Goal: Submit feedback/report problem: Submit feedback/report problem

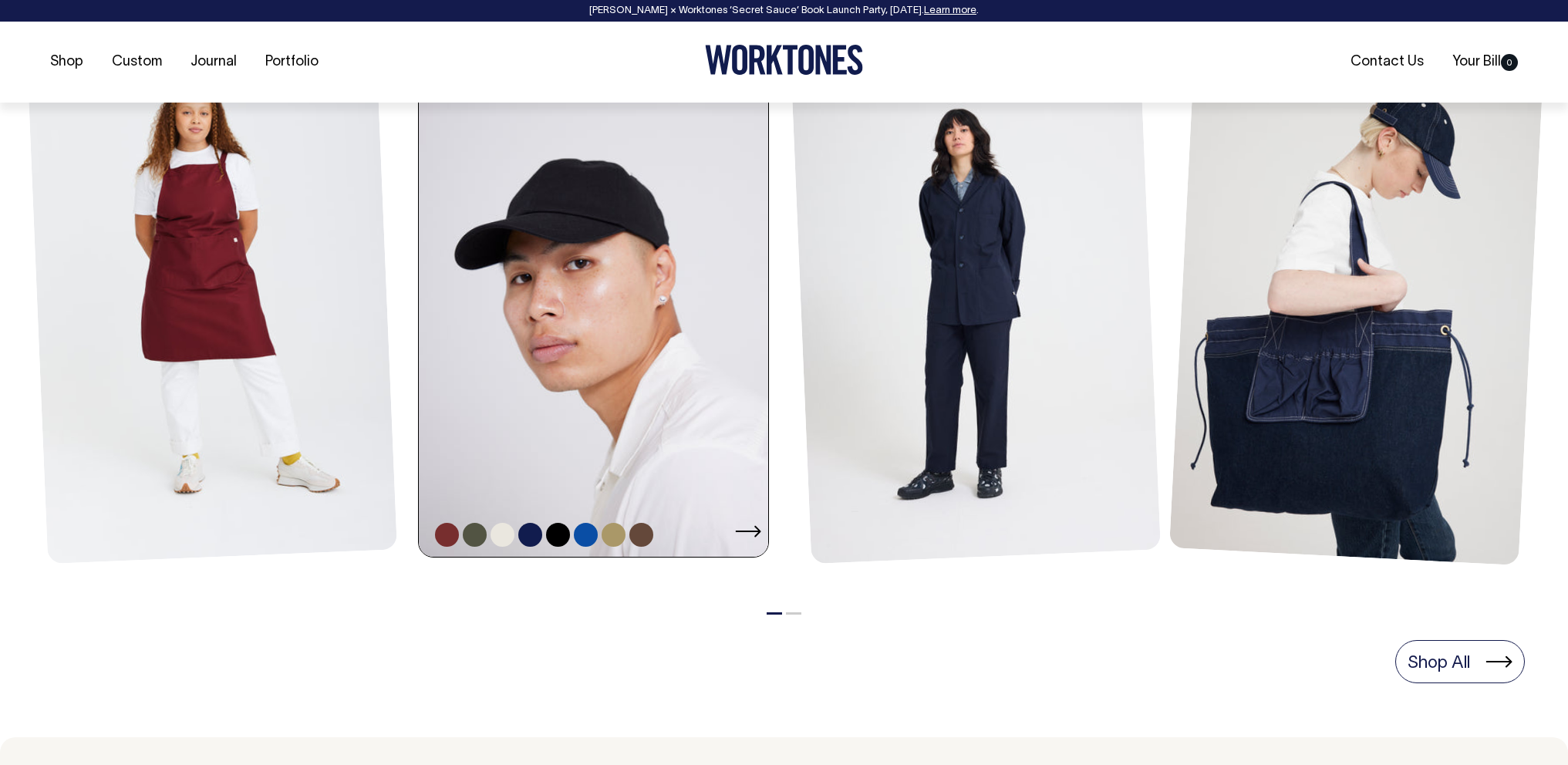
scroll to position [769, 0]
click at [604, 445] on link at bounding box center [598, 293] width 359 height 524
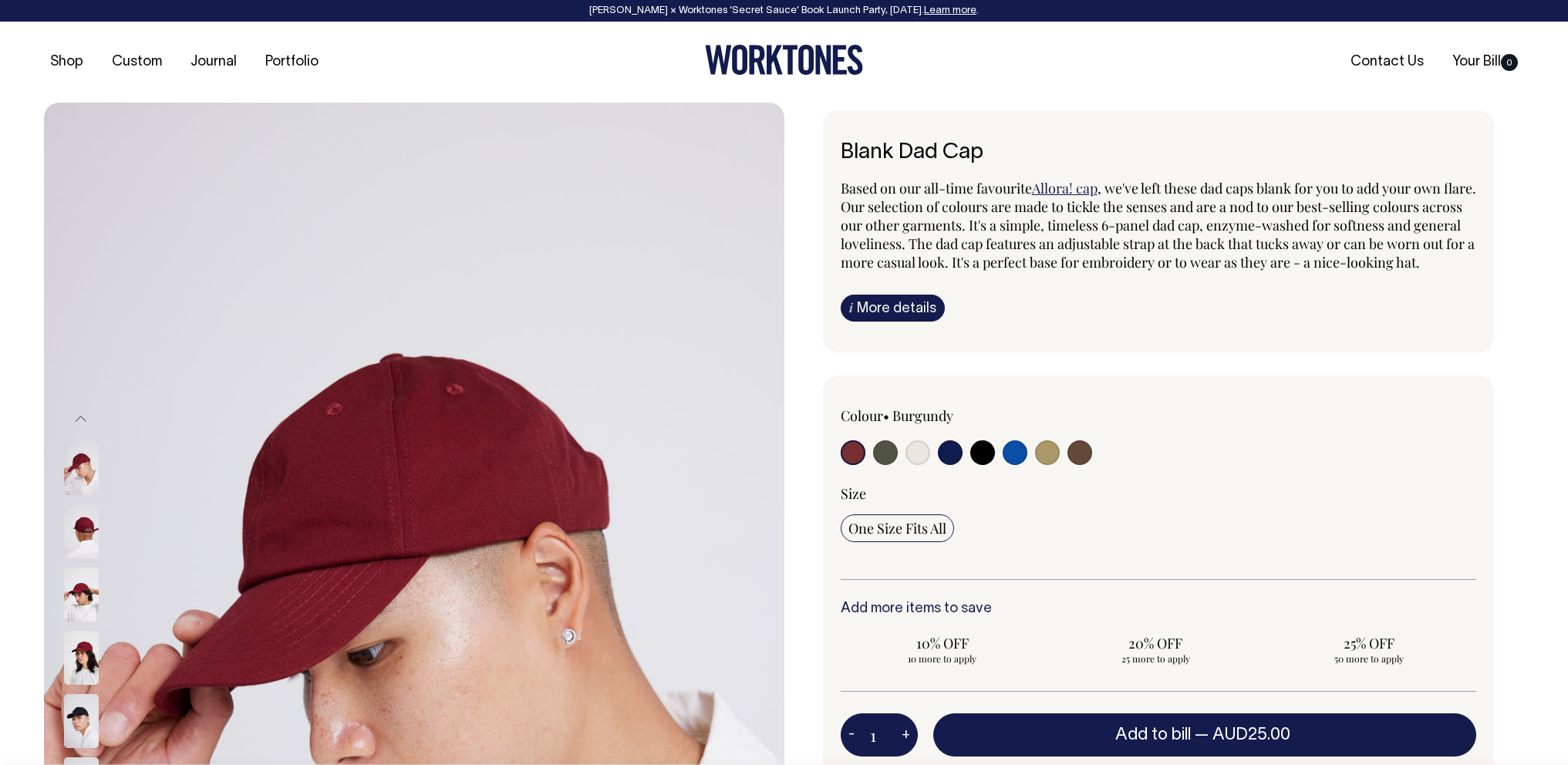
click at [883, 465] on input "radio" at bounding box center [884, 452] width 24 height 24
radio input "true"
select select "Olive"
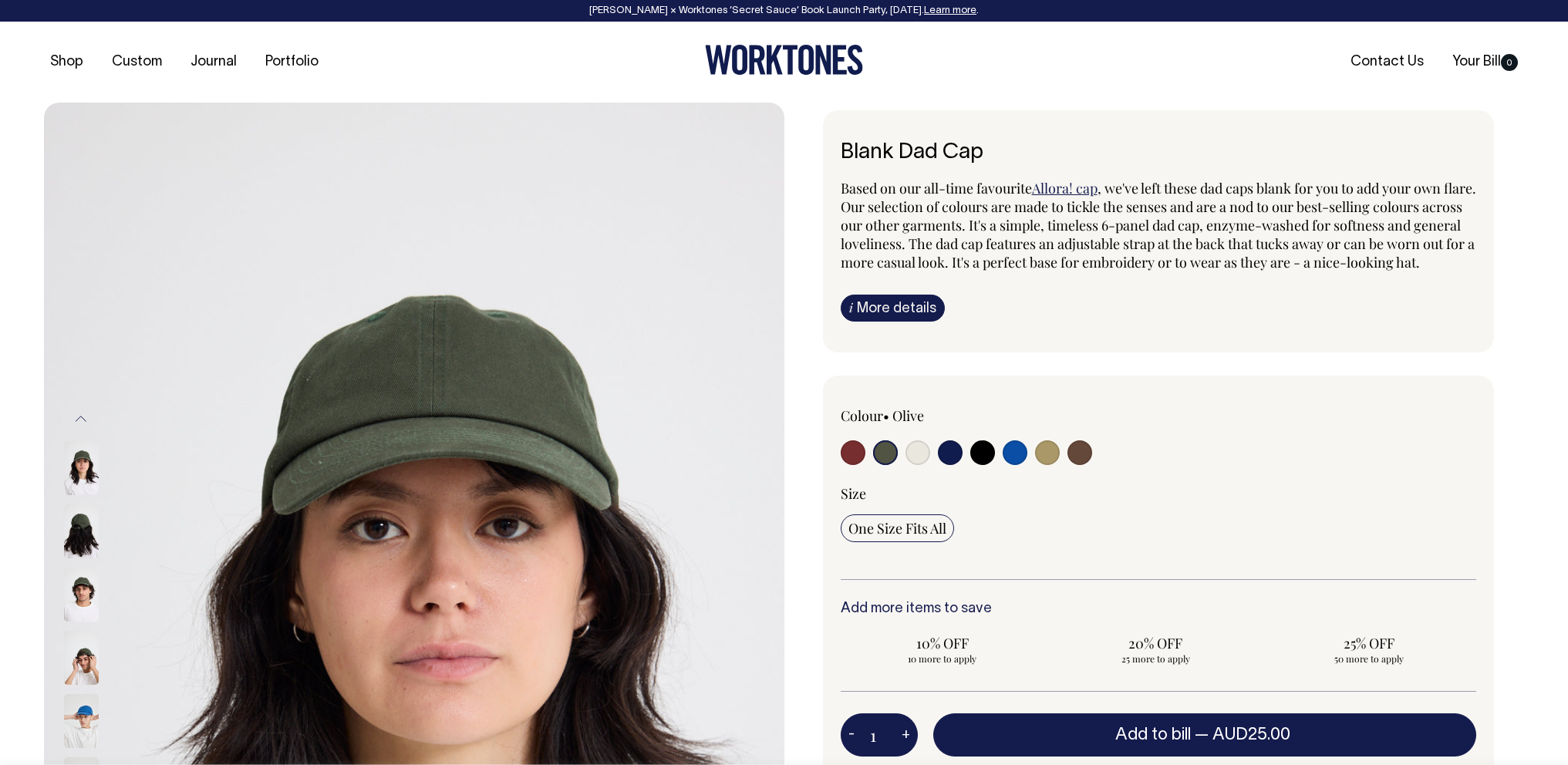
click at [921, 465] on input "radio" at bounding box center [918, 452] width 24 height 24
radio input "true"
select select "Natural"
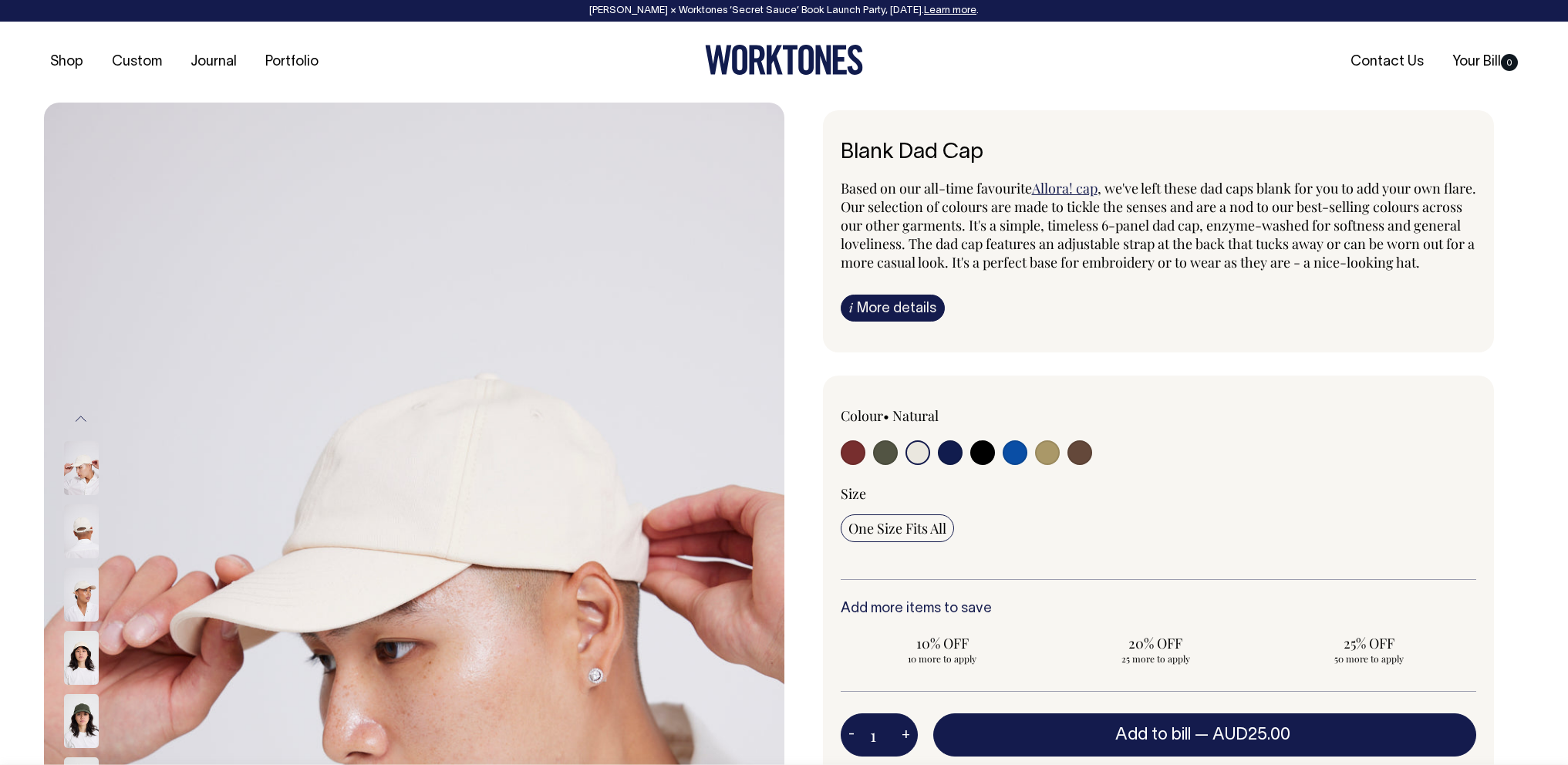
click at [952, 465] on input "radio" at bounding box center [950, 452] width 24 height 24
radio input "true"
select select "Dark Navy"
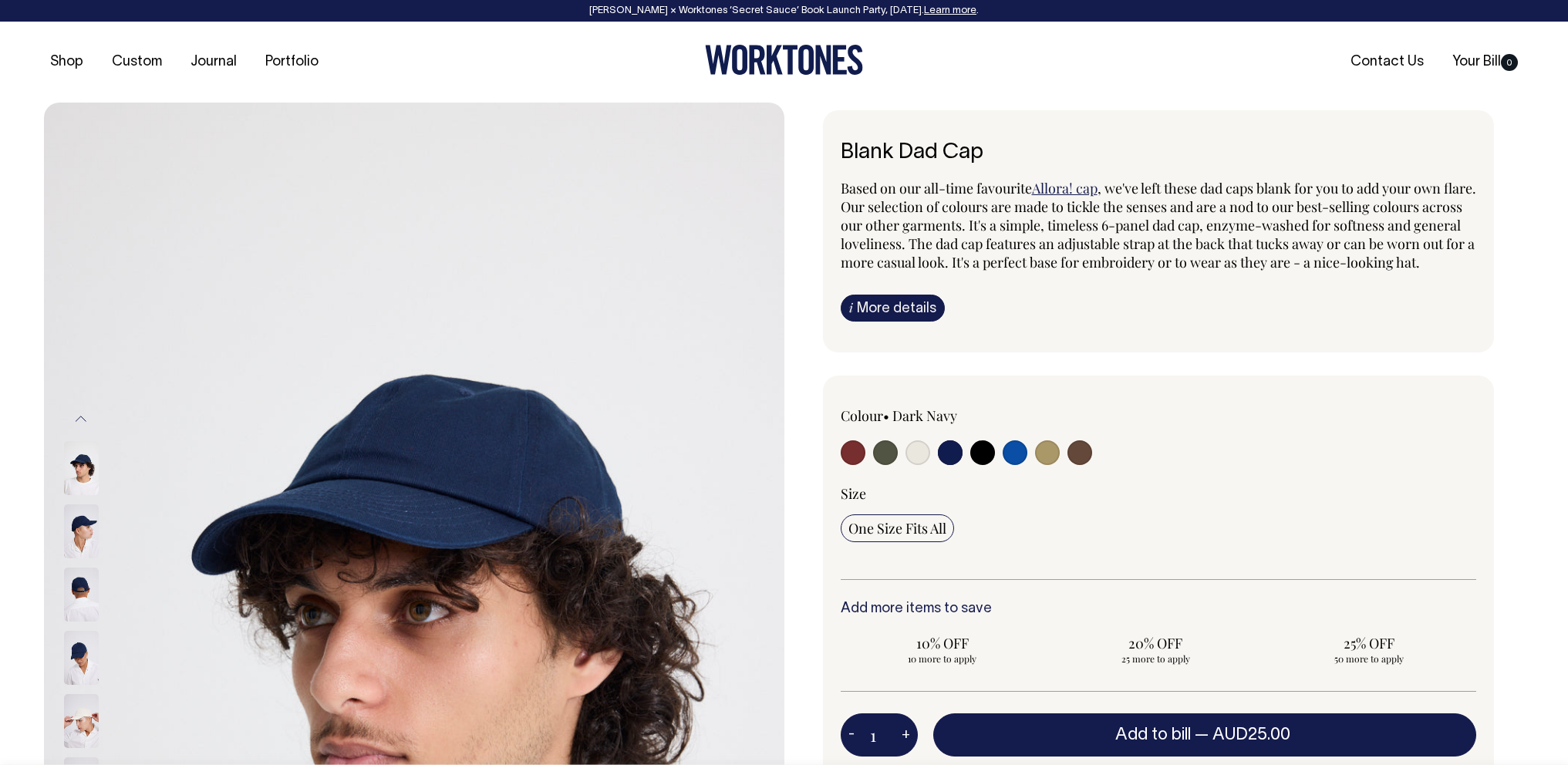
click at [977, 465] on input "radio" at bounding box center [982, 452] width 24 height 24
radio input "true"
select select "Black"
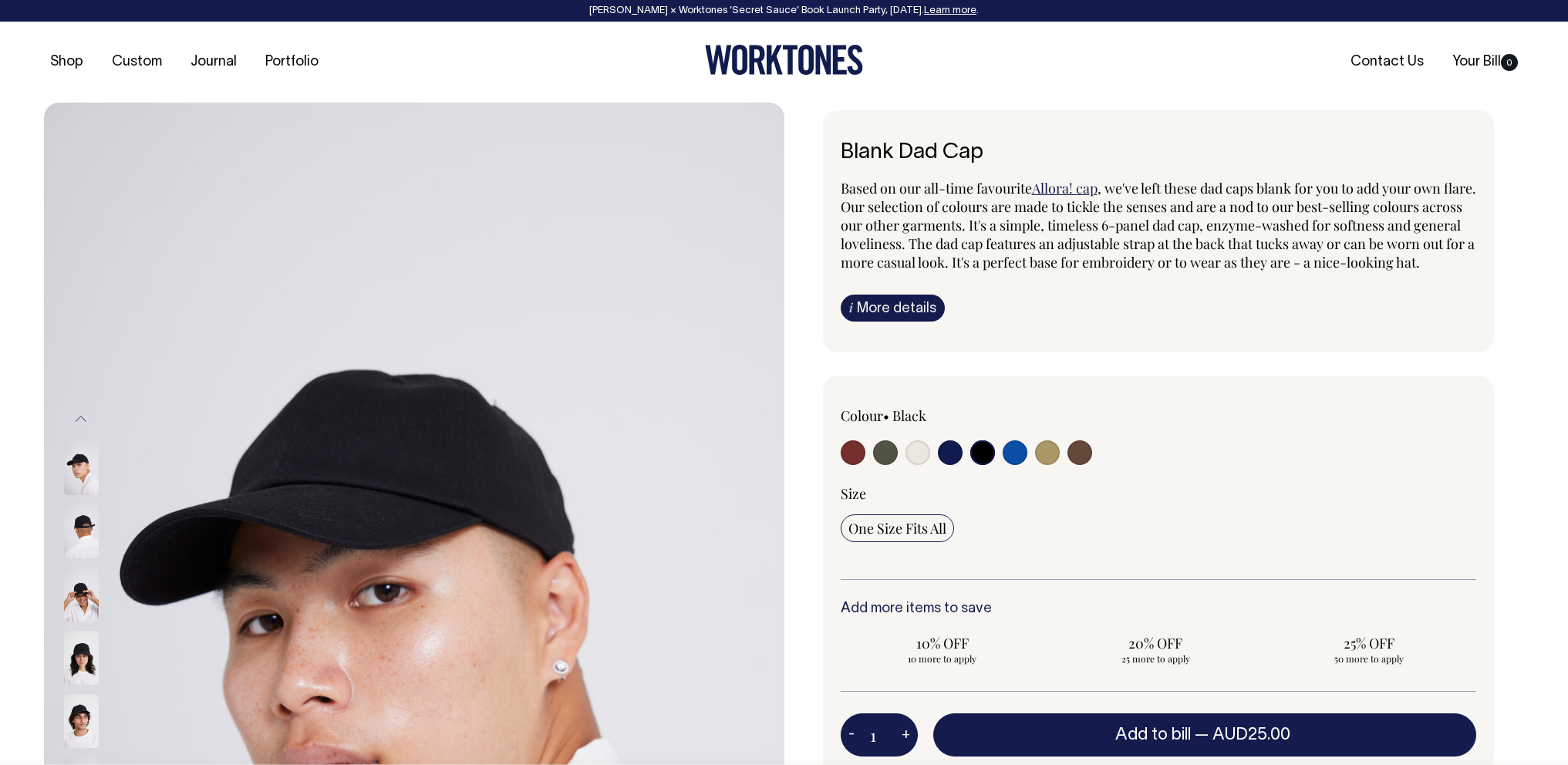
click at [1010, 465] on input "radio" at bounding box center [1014, 452] width 24 height 24
radio input "true"
select select "Worker Blue"
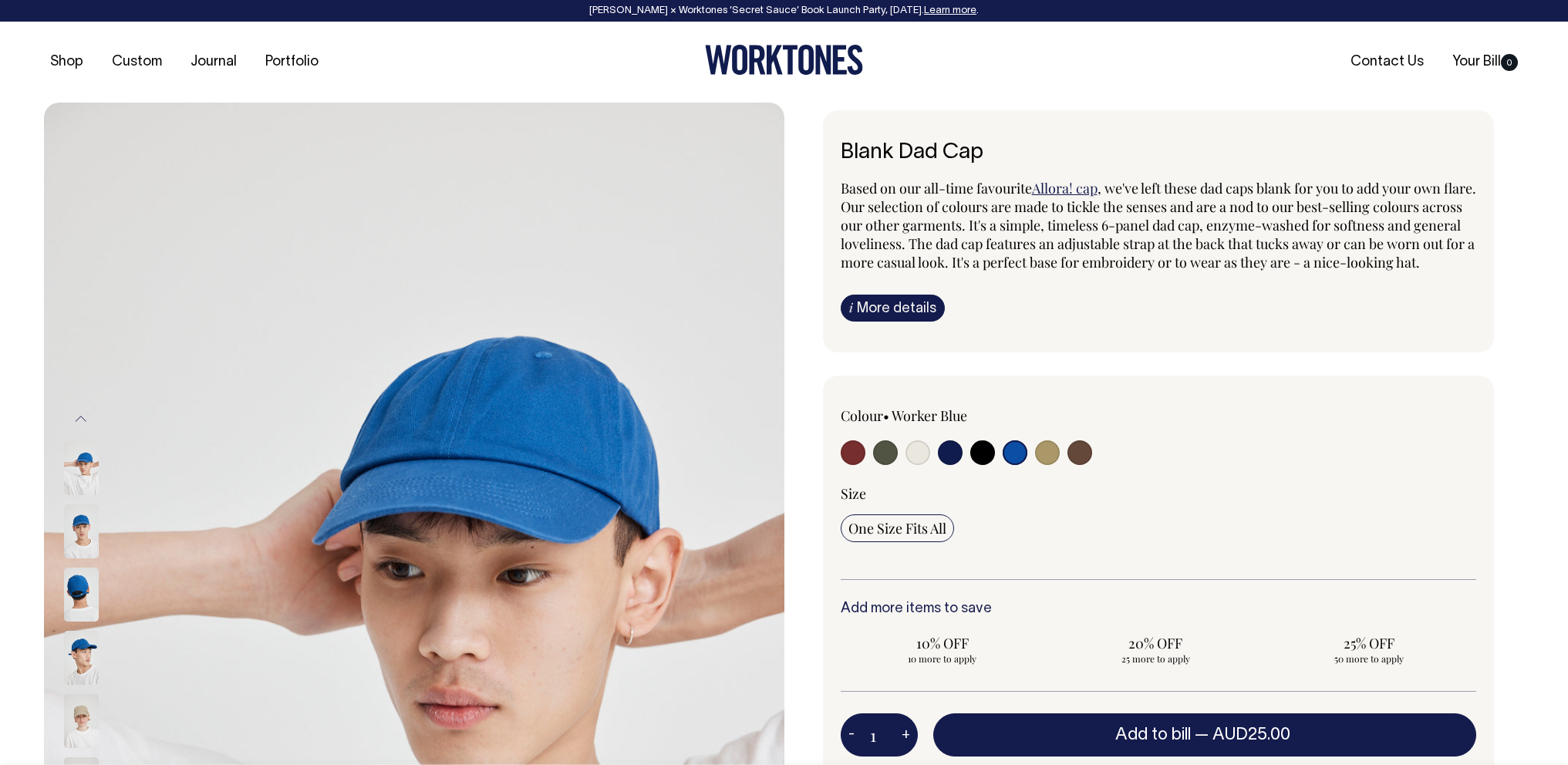
click at [1039, 465] on input "radio" at bounding box center [1046, 452] width 24 height 24
radio input "true"
select select "Washed Khaki"
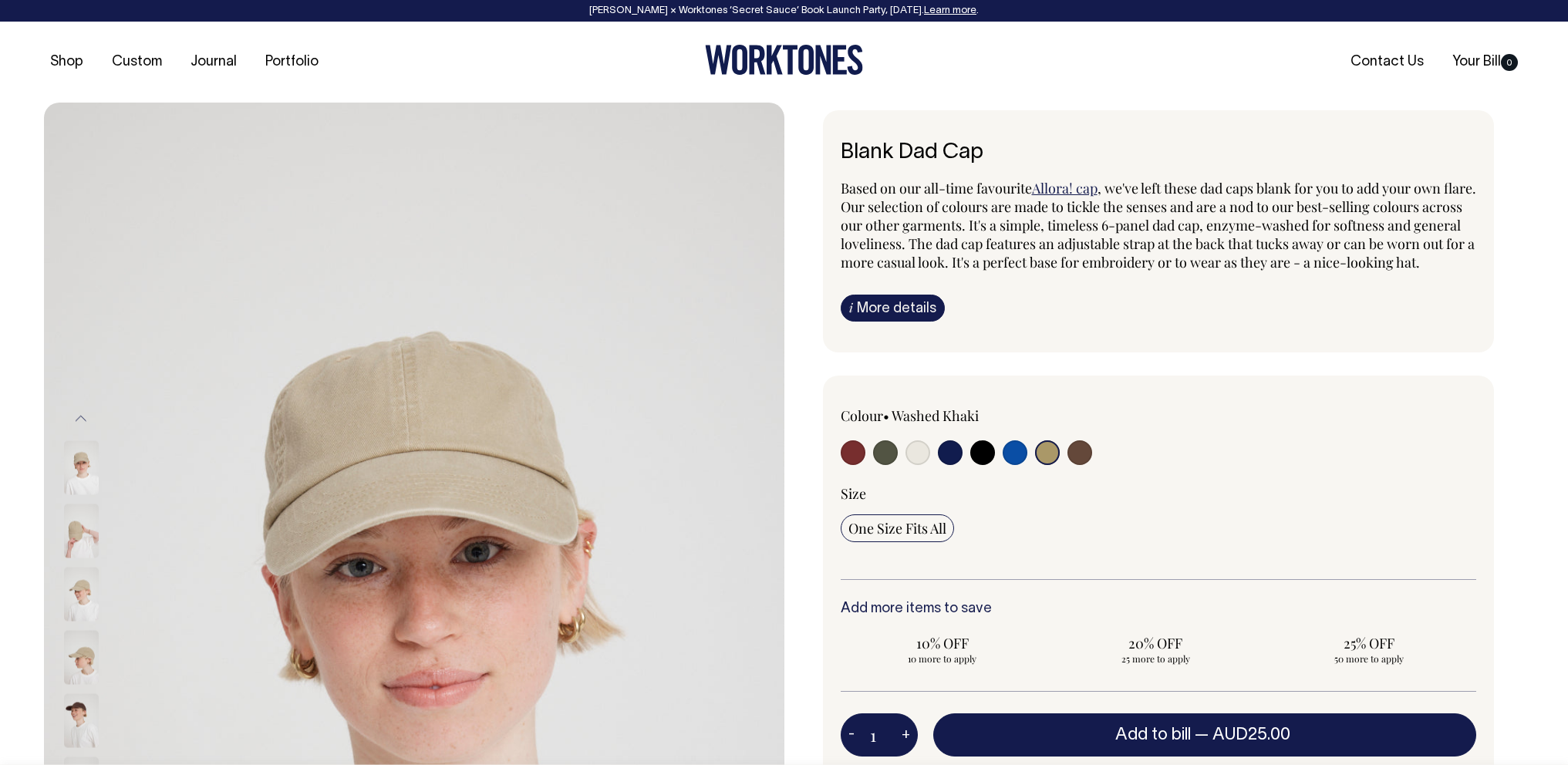
click at [1074, 465] on input "radio" at bounding box center [1079, 452] width 24 height 24
radio input "true"
select select "Espresso"
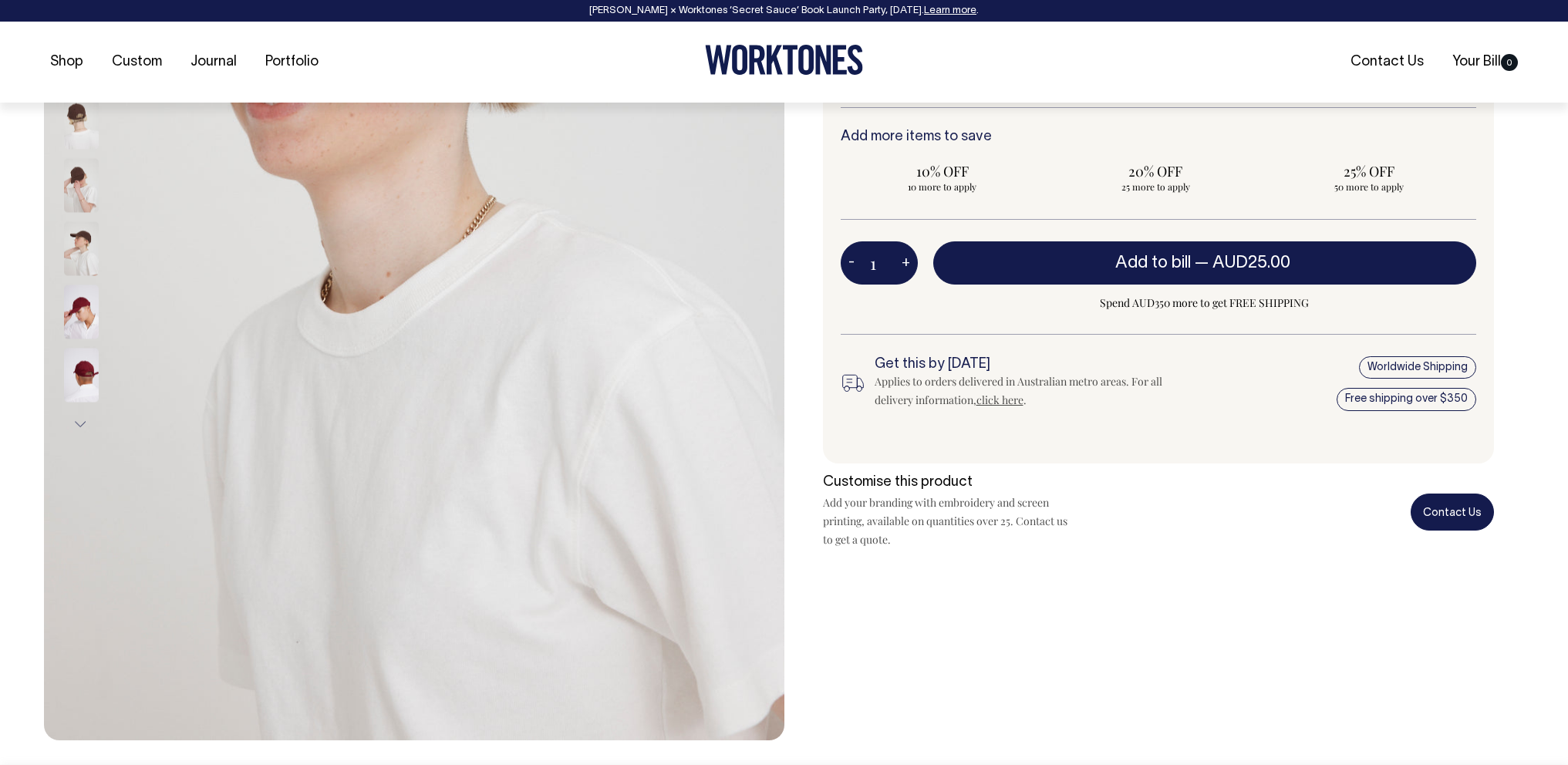
scroll to position [473, 0]
click at [1476, 529] on link "Contact Us" at bounding box center [1452, 510] width 83 height 36
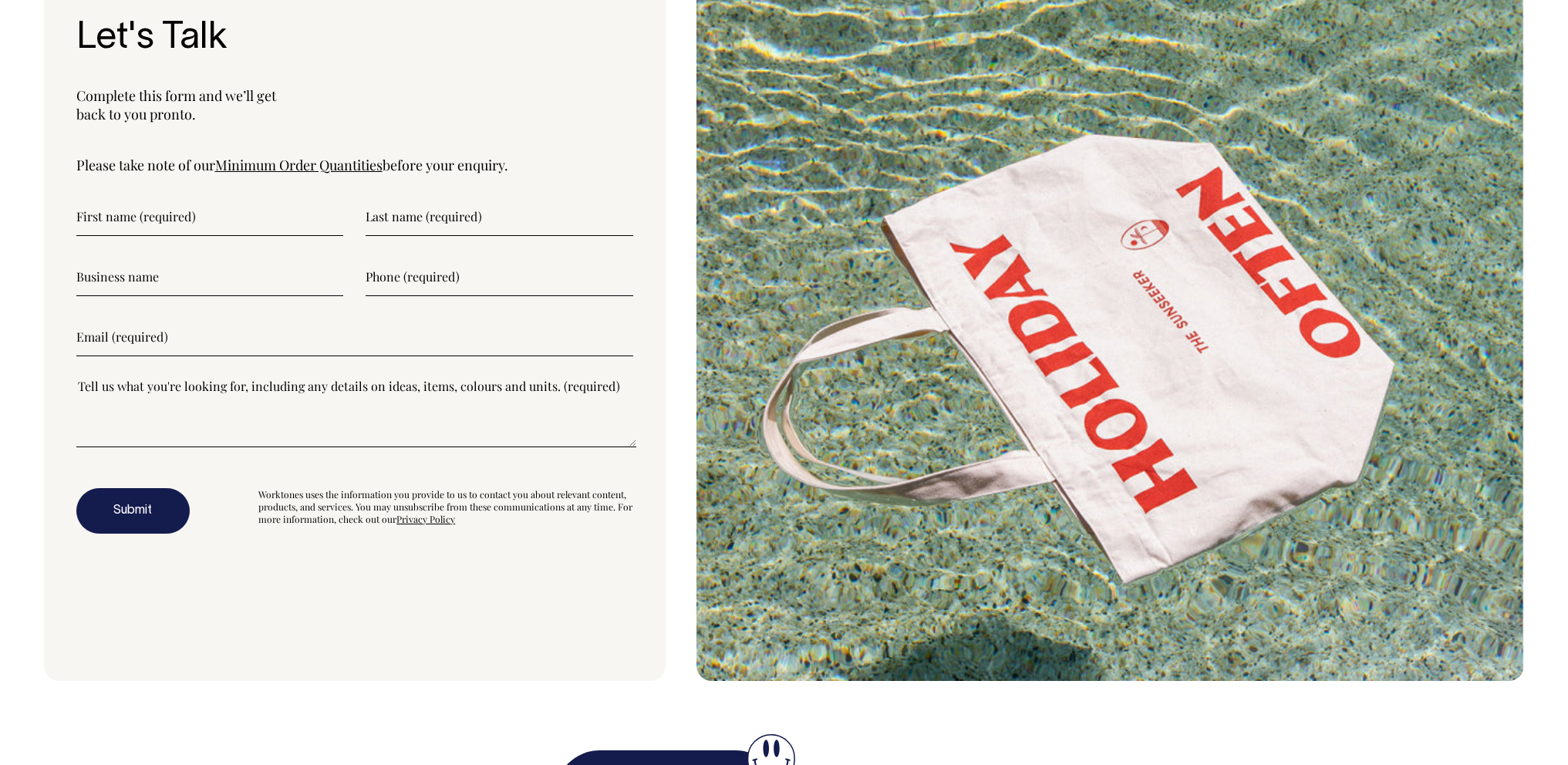
click at [168, 236] on input"] "text" at bounding box center [210, 216] width 267 height 39
type input"] "Rae"
type input"] "Ng"
type input"] "e"
type input"] "Eva"
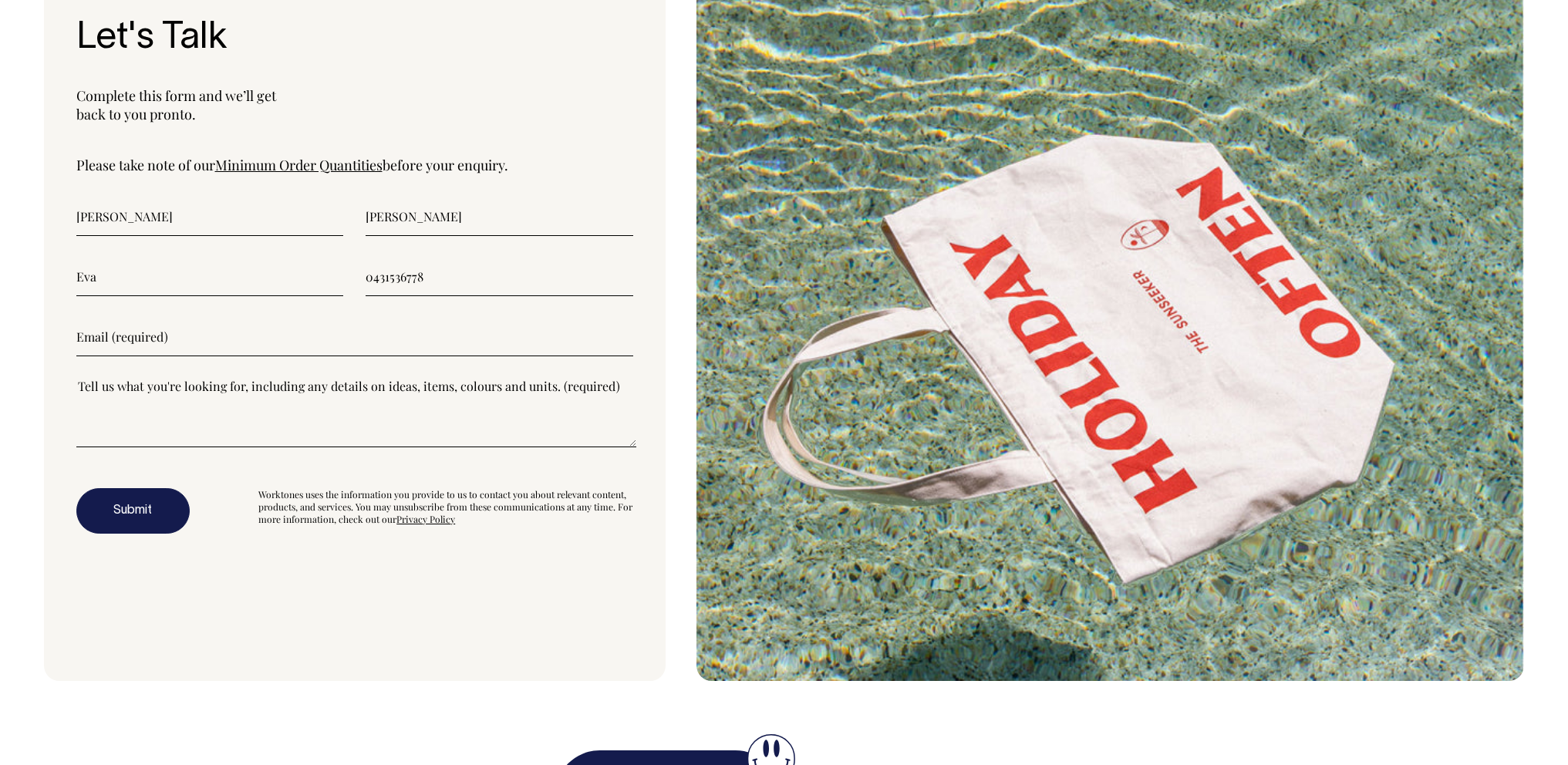
type input"] "0431536778"
type input"] "rae.ng@eva.com.au"
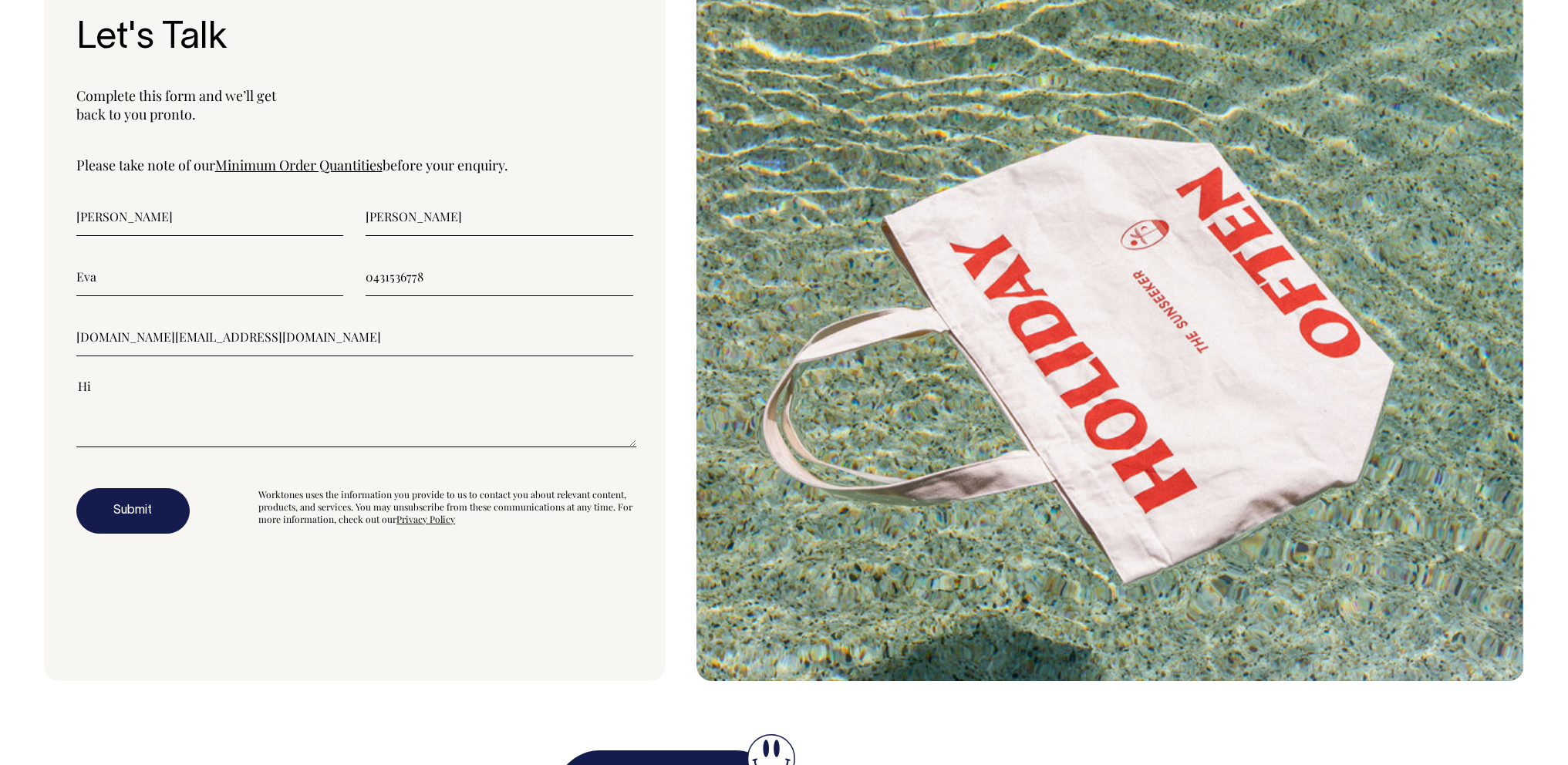
type textarea"] "H"
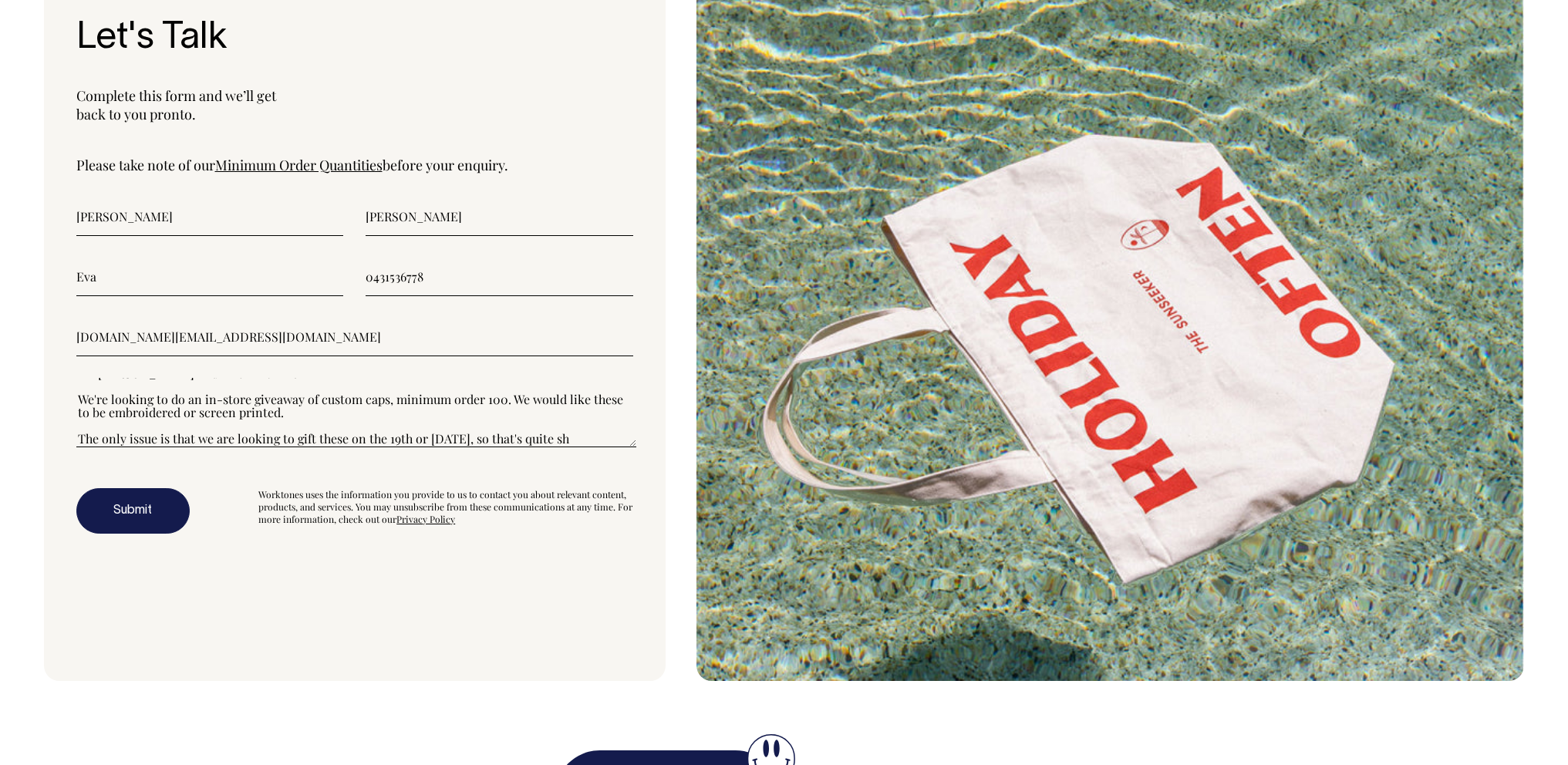
scroll to position [53, 0]
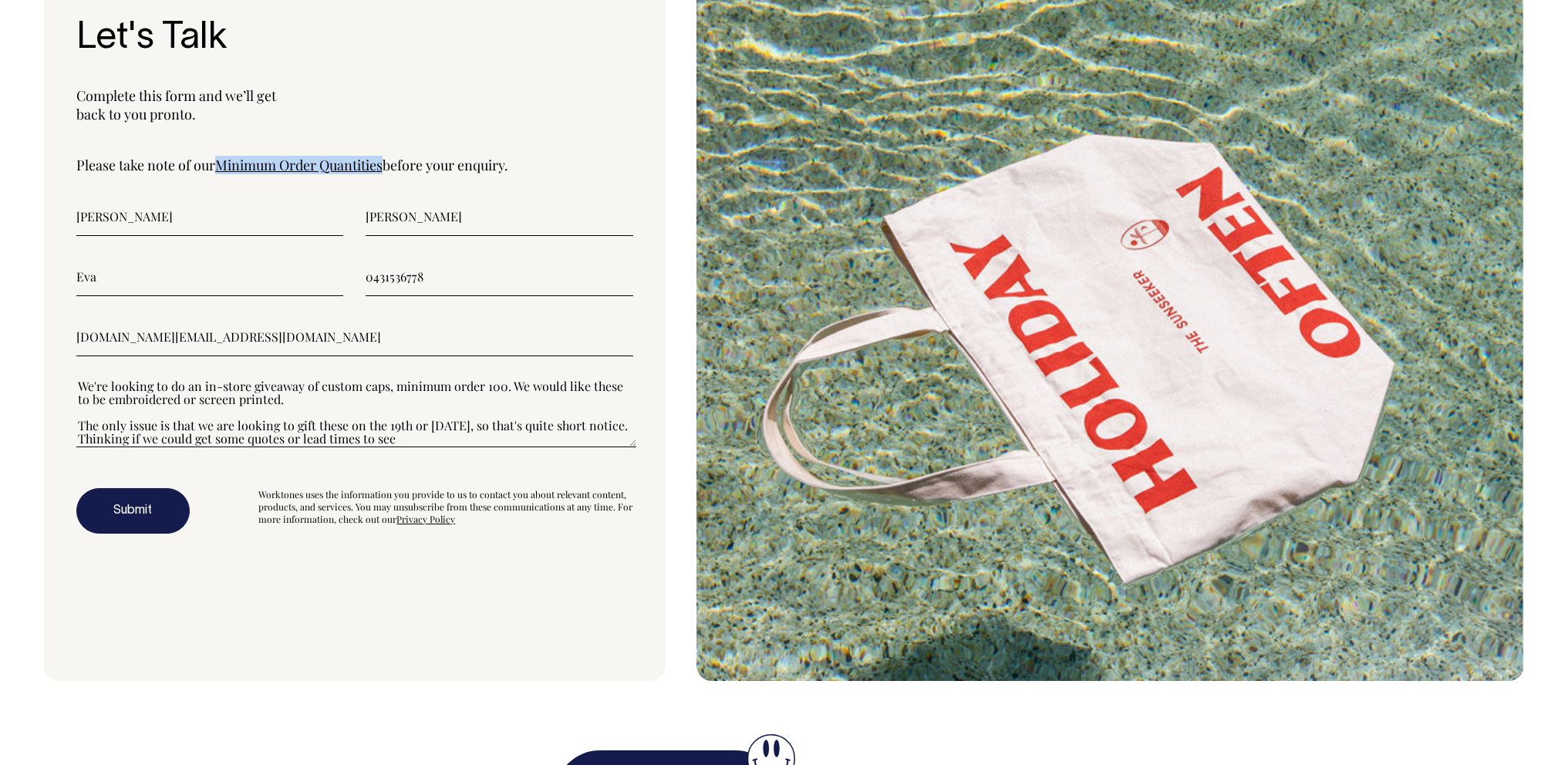
click at [364, 174] on link "Minimum Order Quantities" at bounding box center [299, 165] width 168 height 19
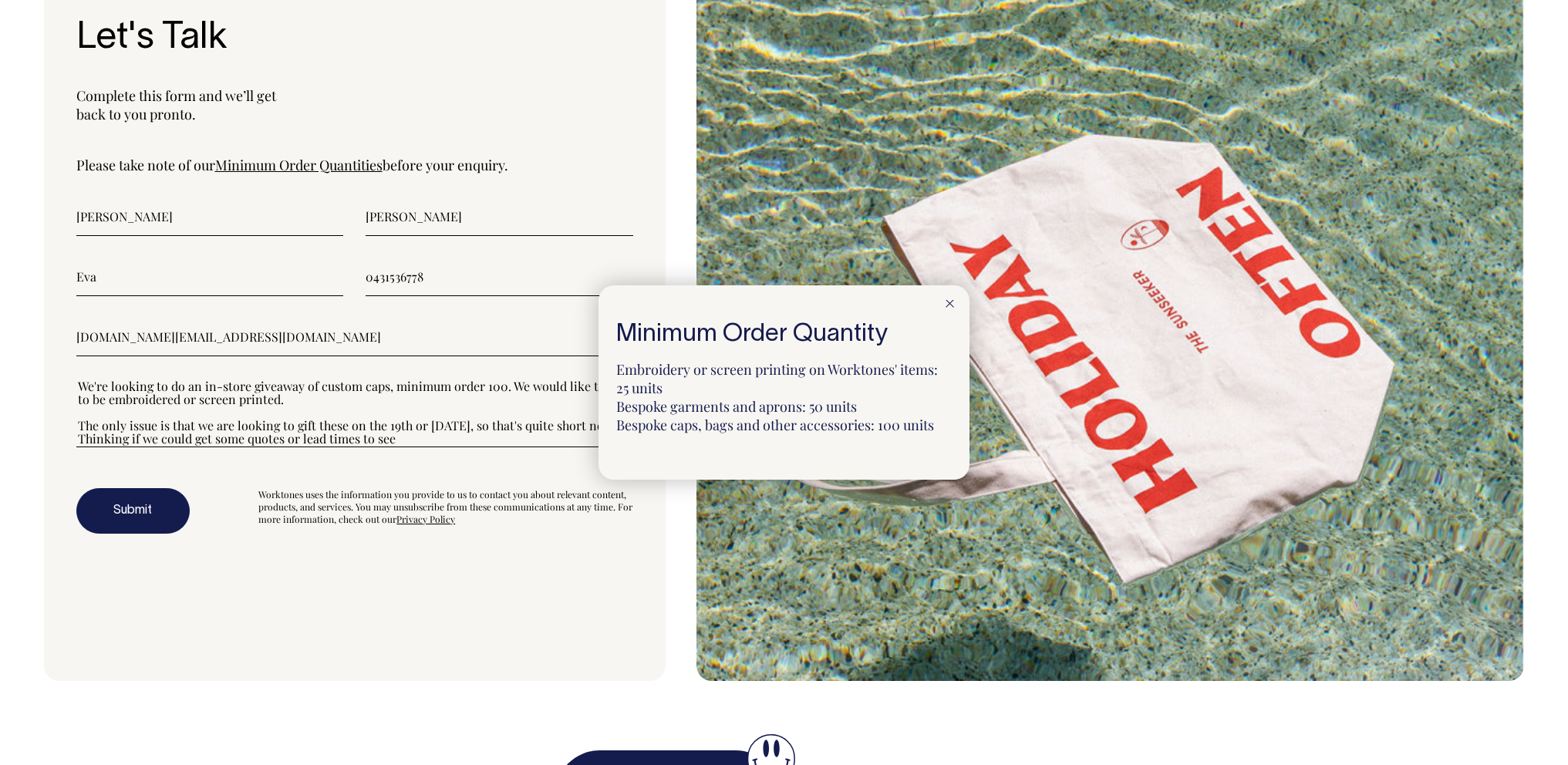
click at [946, 300] on icon at bounding box center [950, 304] width 9 height 8
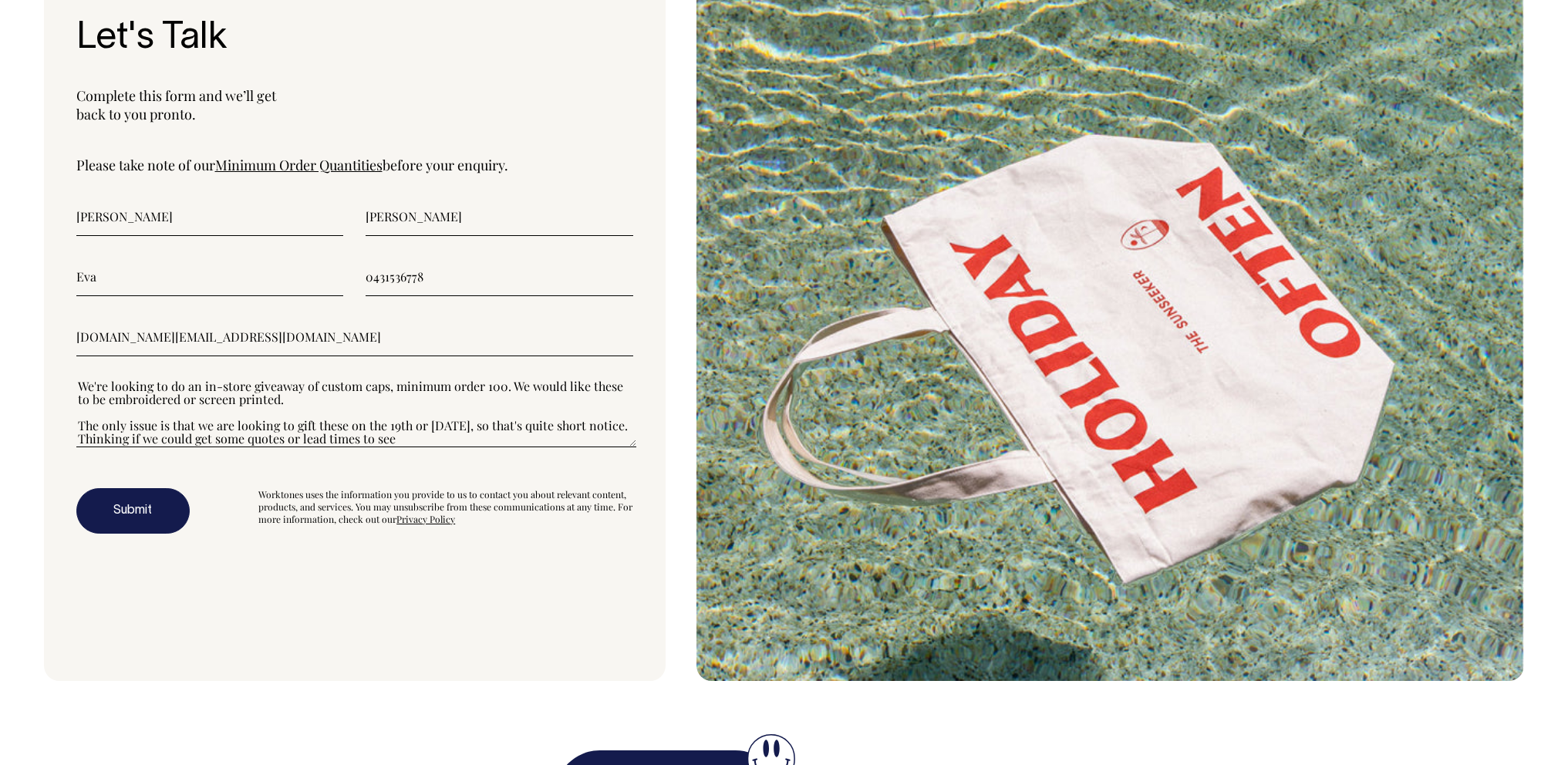
click at [500, 447] on textarea"] "Hi Surry Hills neighbours, I'm Rae and I work at Eva. We're looking to do an in…" at bounding box center [356, 412] width 560 height 69
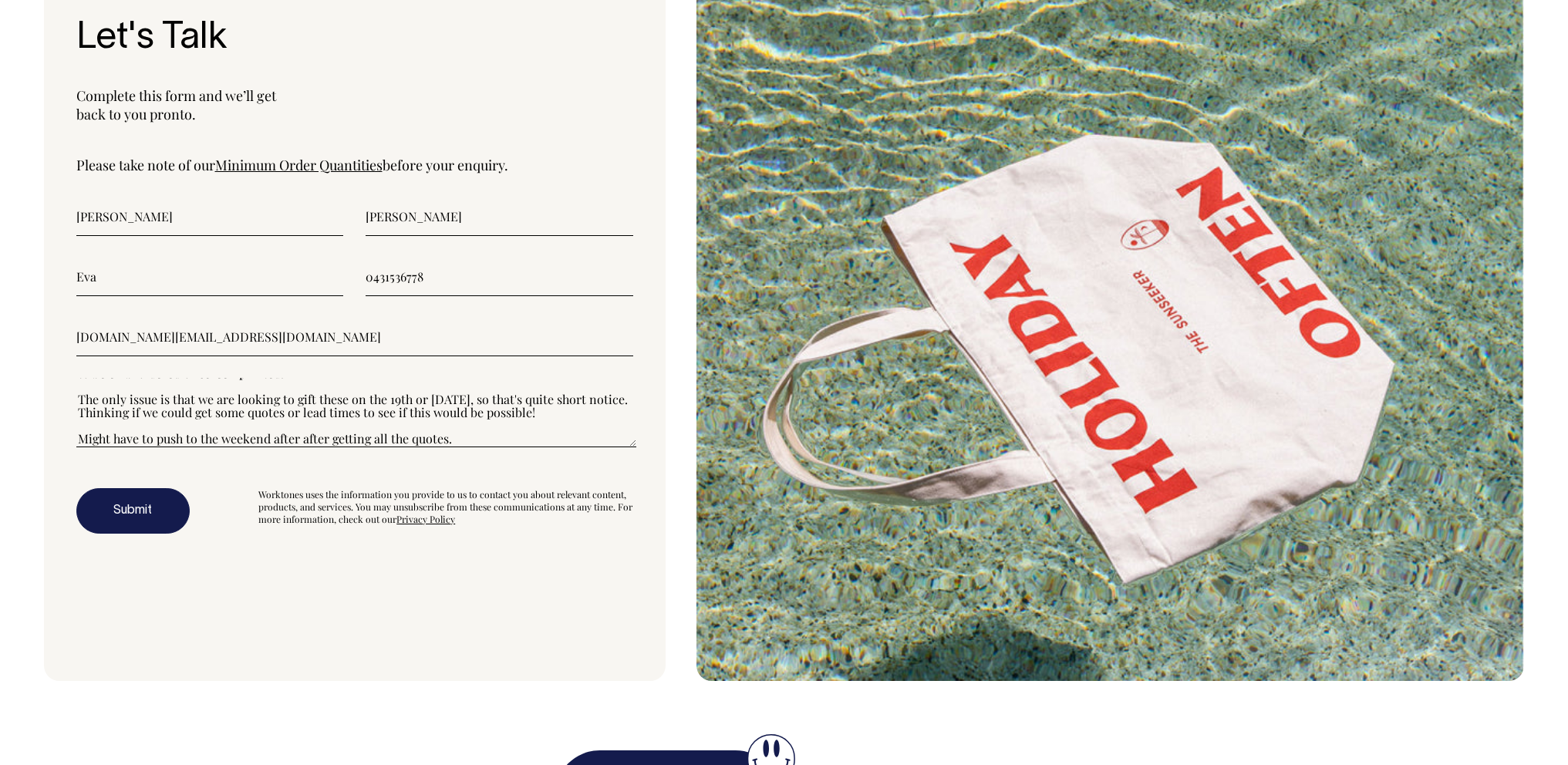
scroll to position [79, 0]
type textarea"] "Hi Surry Hills neighbours, I'm Rae and I work at Eva. We're looking to do an in…"
click at [137, 534] on button "Submit" at bounding box center [133, 511] width 113 height 46
click at [164, 530] on button "Submit" at bounding box center [133, 511] width 113 height 46
click at [467, 325] on form "Rae Ng Eva 0431536778 rae.ng@eva.com.au Hi Surry Hills neighbours, I'm Rae and …" at bounding box center [354, 365] width 557 height 337
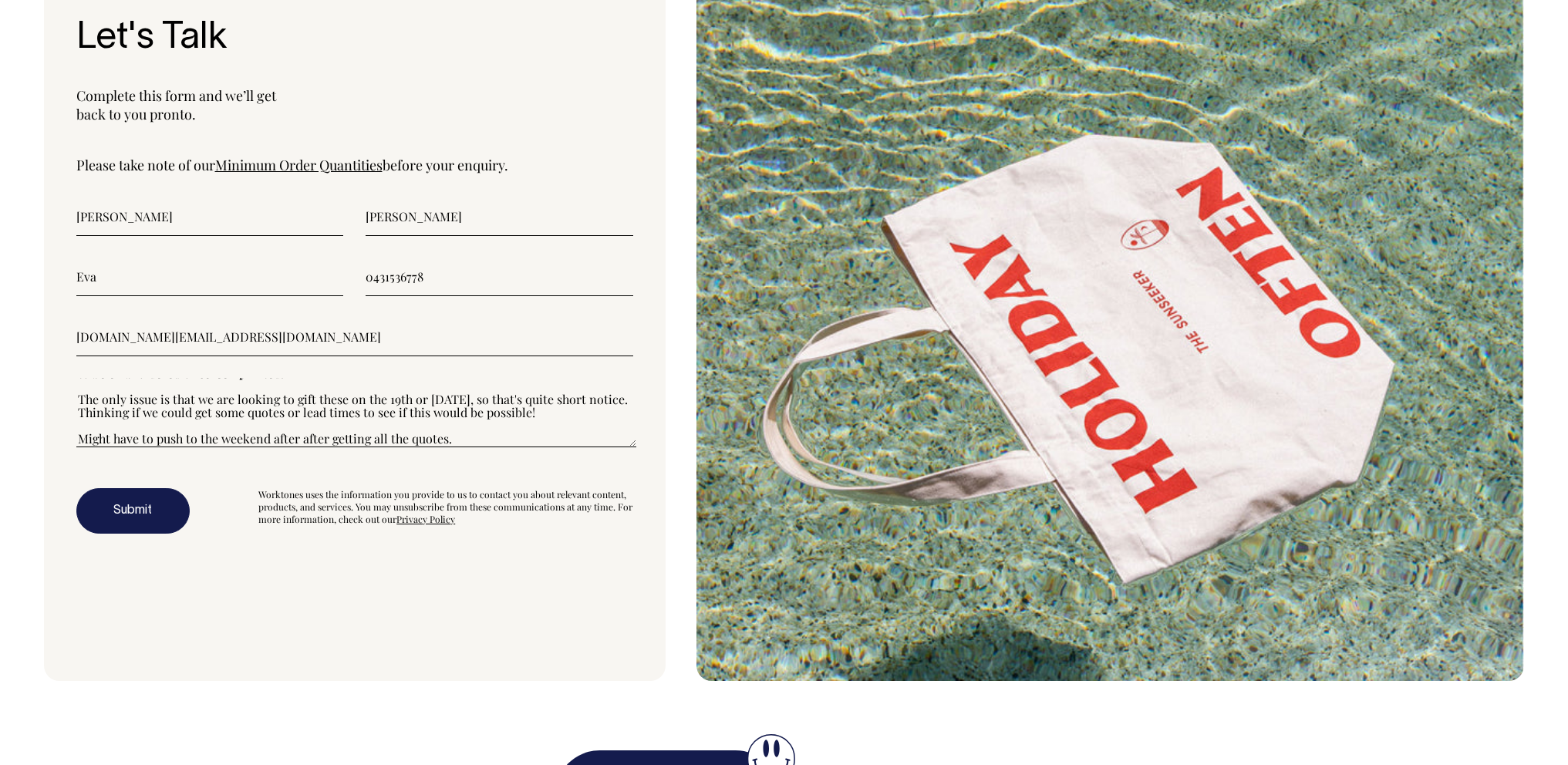
click at [470, 296] on input"] "0431536778" at bounding box center [499, 277] width 267 height 39
drag, startPoint x: 470, startPoint y: 311, endPoint x: 364, endPoint y: 310, distance: 106.0
click at [364, 296] on div "Eva 0431536778" at bounding box center [354, 277] width 557 height 39
click at [378, 296] on input"] "0431536778" at bounding box center [499, 277] width 267 height 39
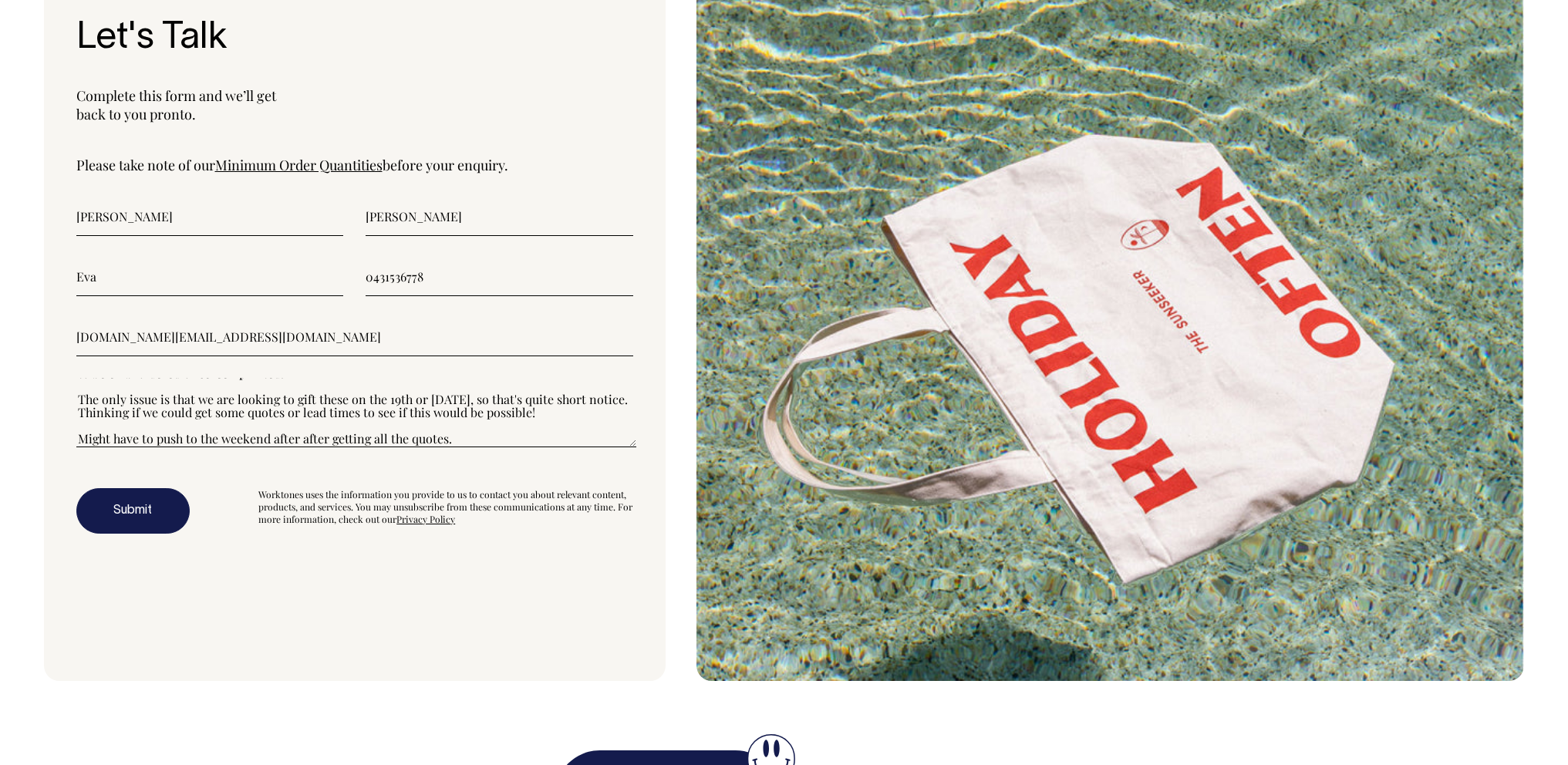
click at [378, 296] on input"] "0431536778" at bounding box center [499, 277] width 267 height 39
type input"] "0431 536 778"
click at [157, 525] on button "Submit" at bounding box center [133, 511] width 113 height 46
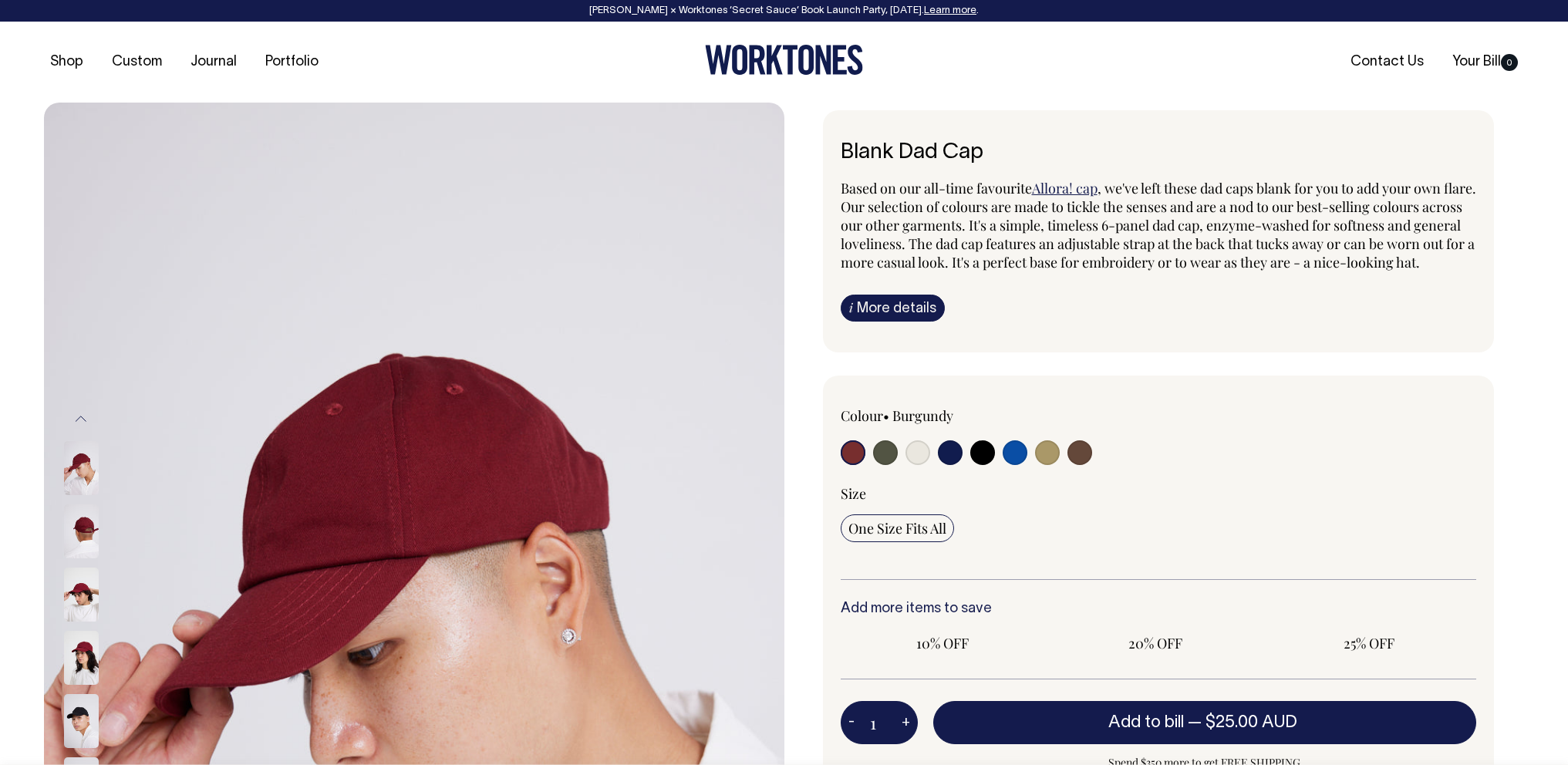
radio input "true"
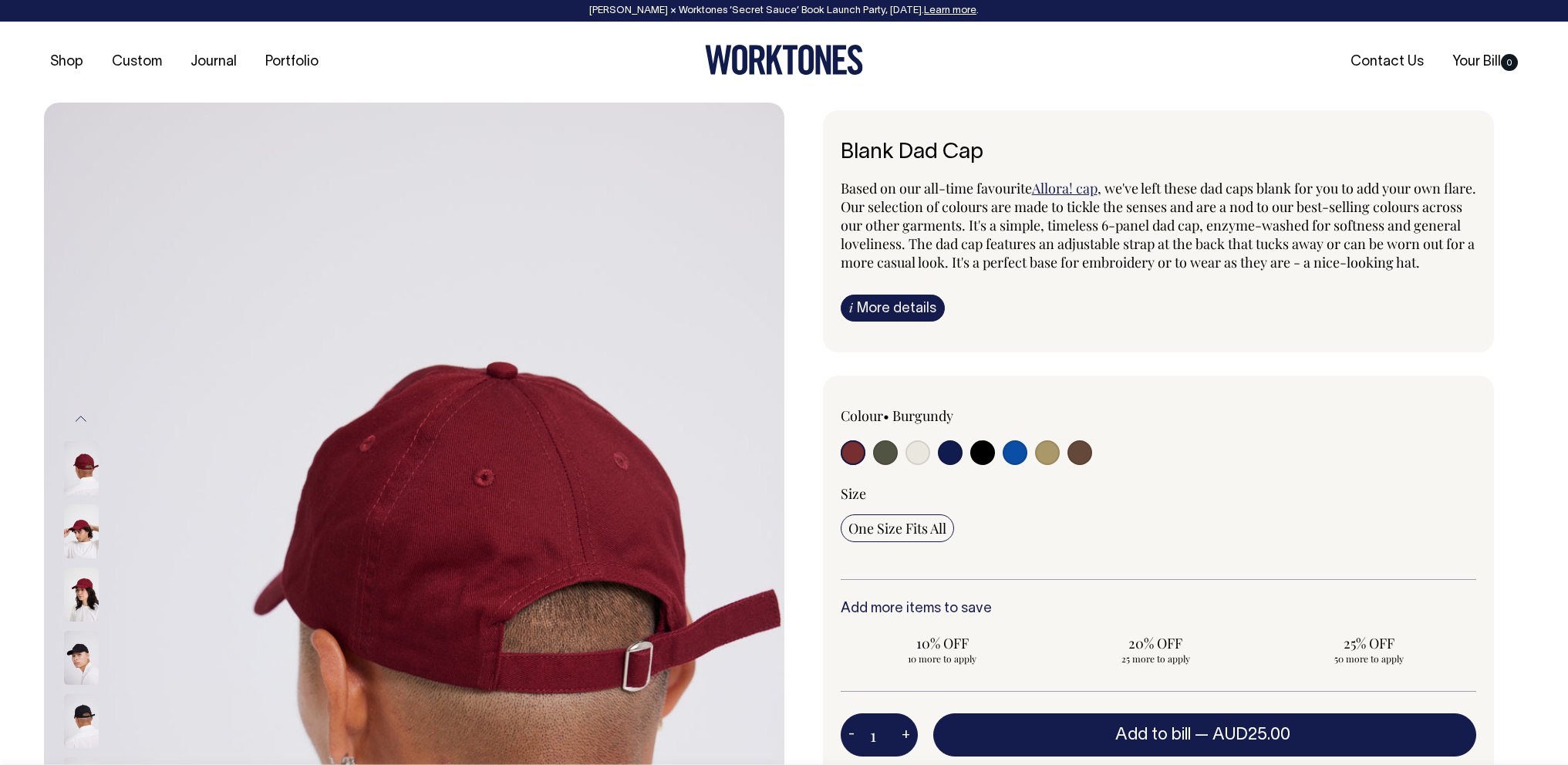
click at [880, 465] on input "radio" at bounding box center [884, 452] width 24 height 24
radio input "true"
select select "Olive"
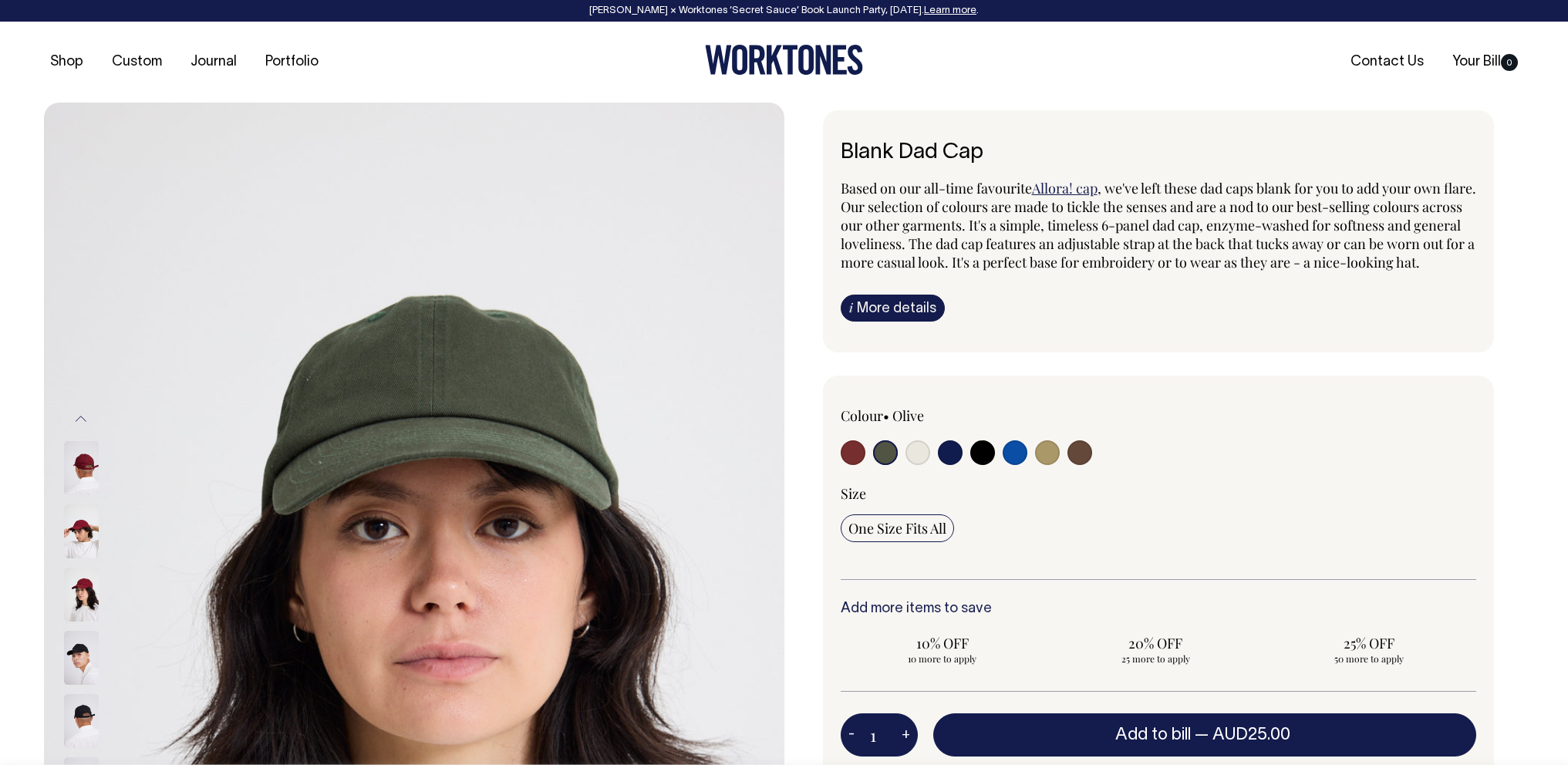
click at [893, 465] on input "radio" at bounding box center [884, 452] width 24 height 24
click at [911, 465] on input "radio" at bounding box center [918, 452] width 24 height 24
radio input "true"
select select "Natural"
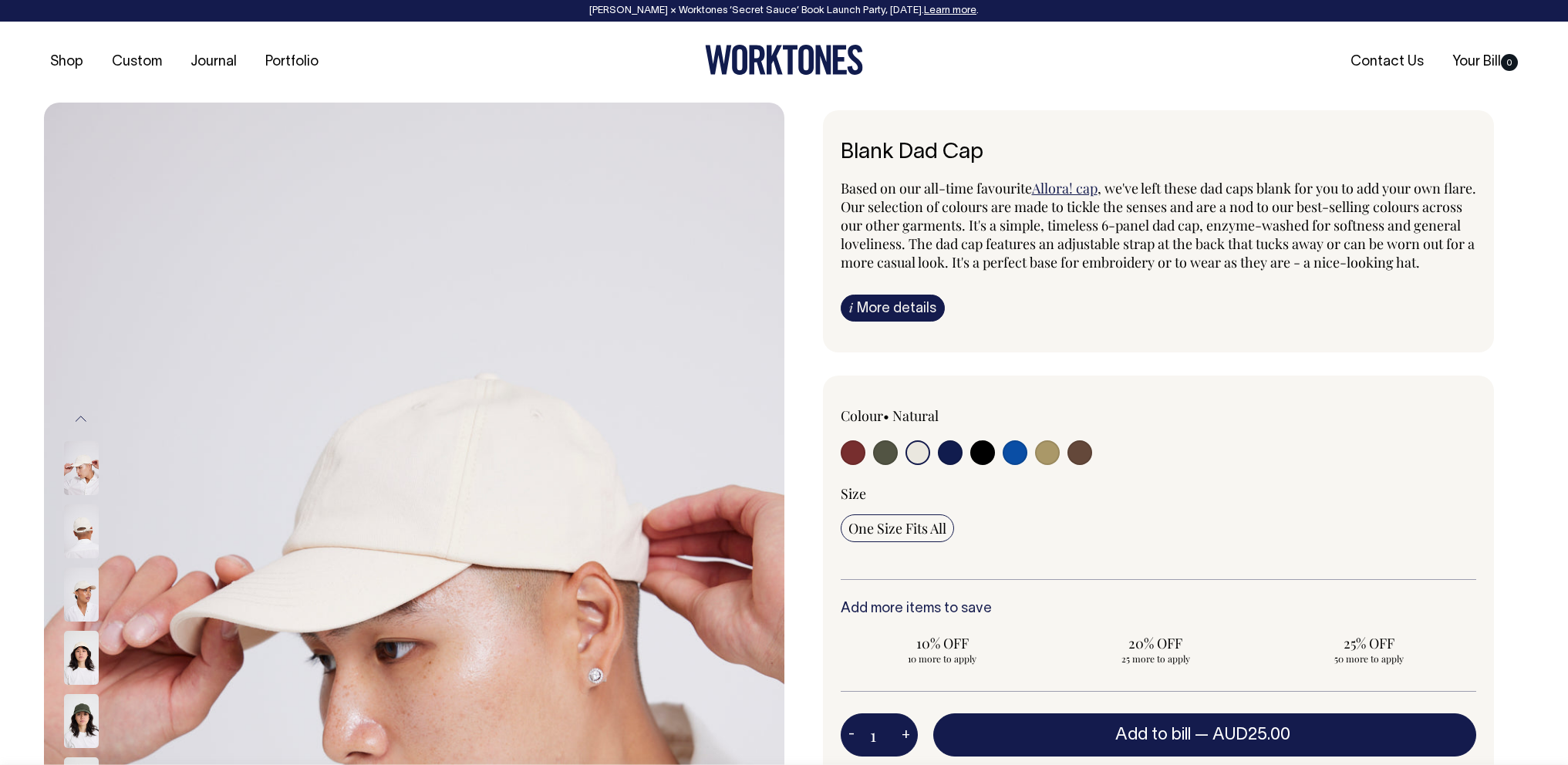
click at [892, 465] on input "radio" at bounding box center [884, 452] width 24 height 24
radio input "true"
select select "Olive"
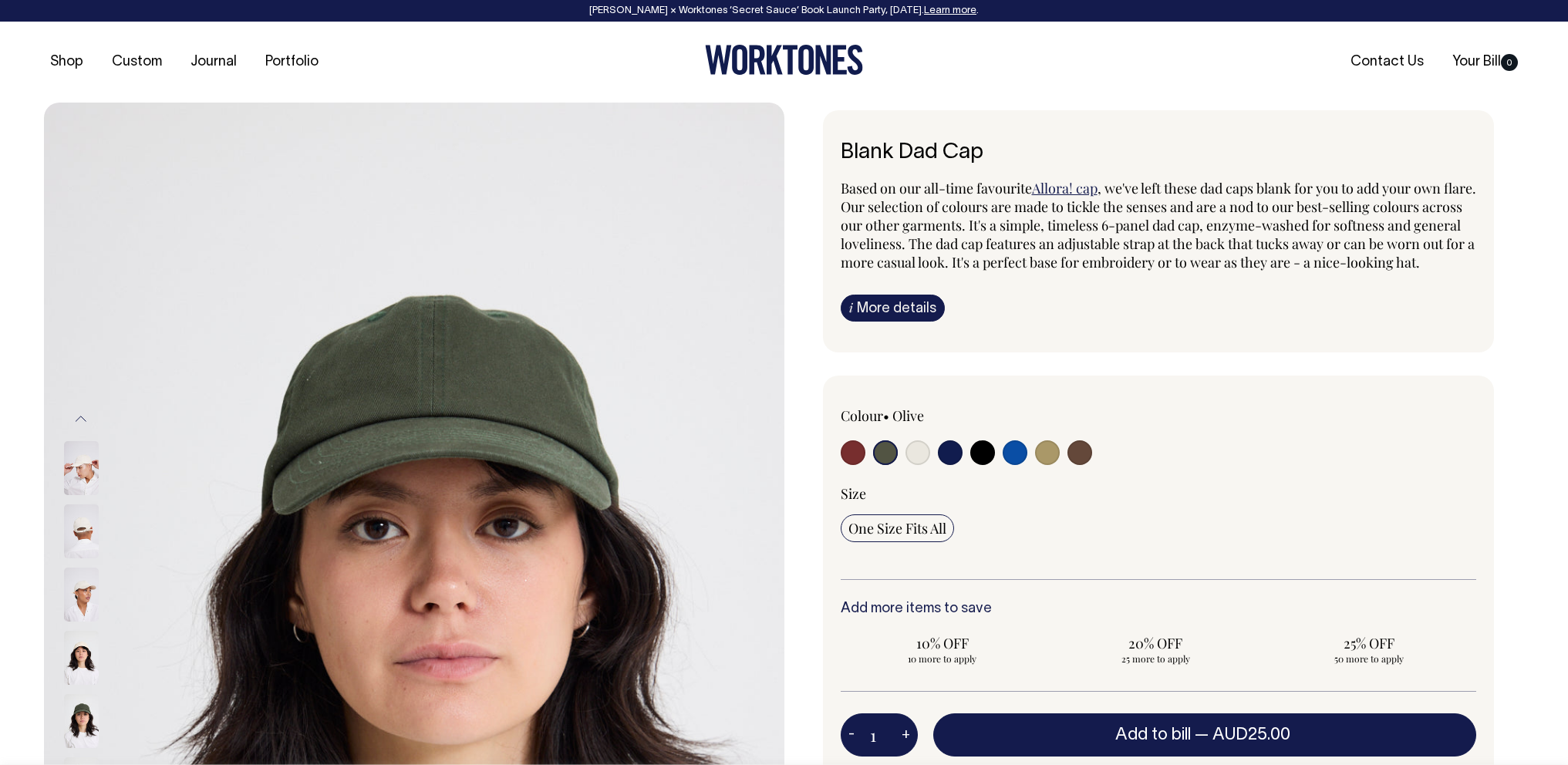
click at [924, 465] on input "radio" at bounding box center [918, 452] width 24 height 24
radio input "true"
select select "Natural"
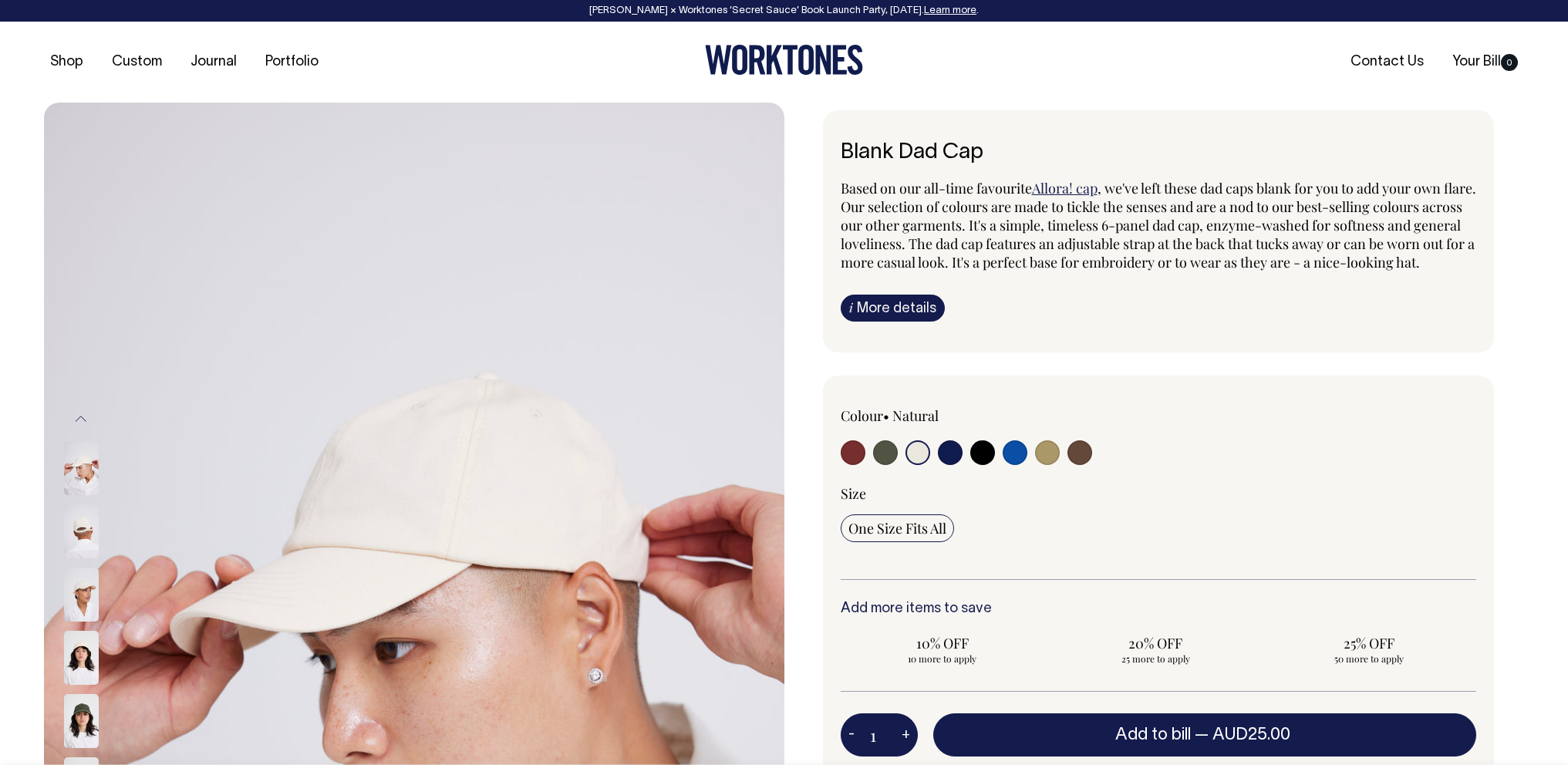
click at [1058, 465] on input "radio" at bounding box center [1046, 452] width 24 height 24
radio input "true"
select select "Washed Khaki"
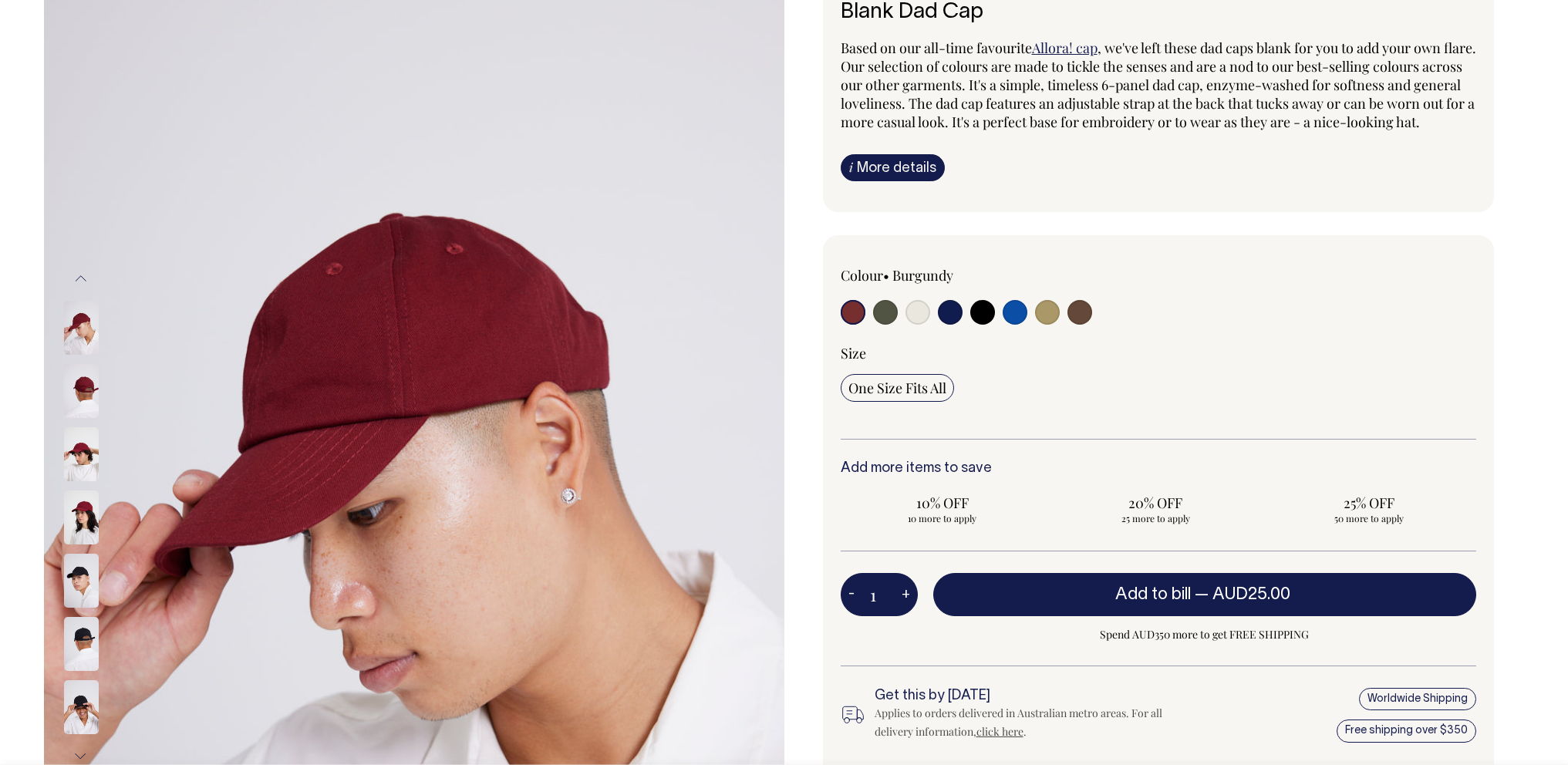
scroll to position [141, 0]
click at [915, 324] on input "radio" at bounding box center [918, 311] width 24 height 24
radio input "true"
select select "Natural"
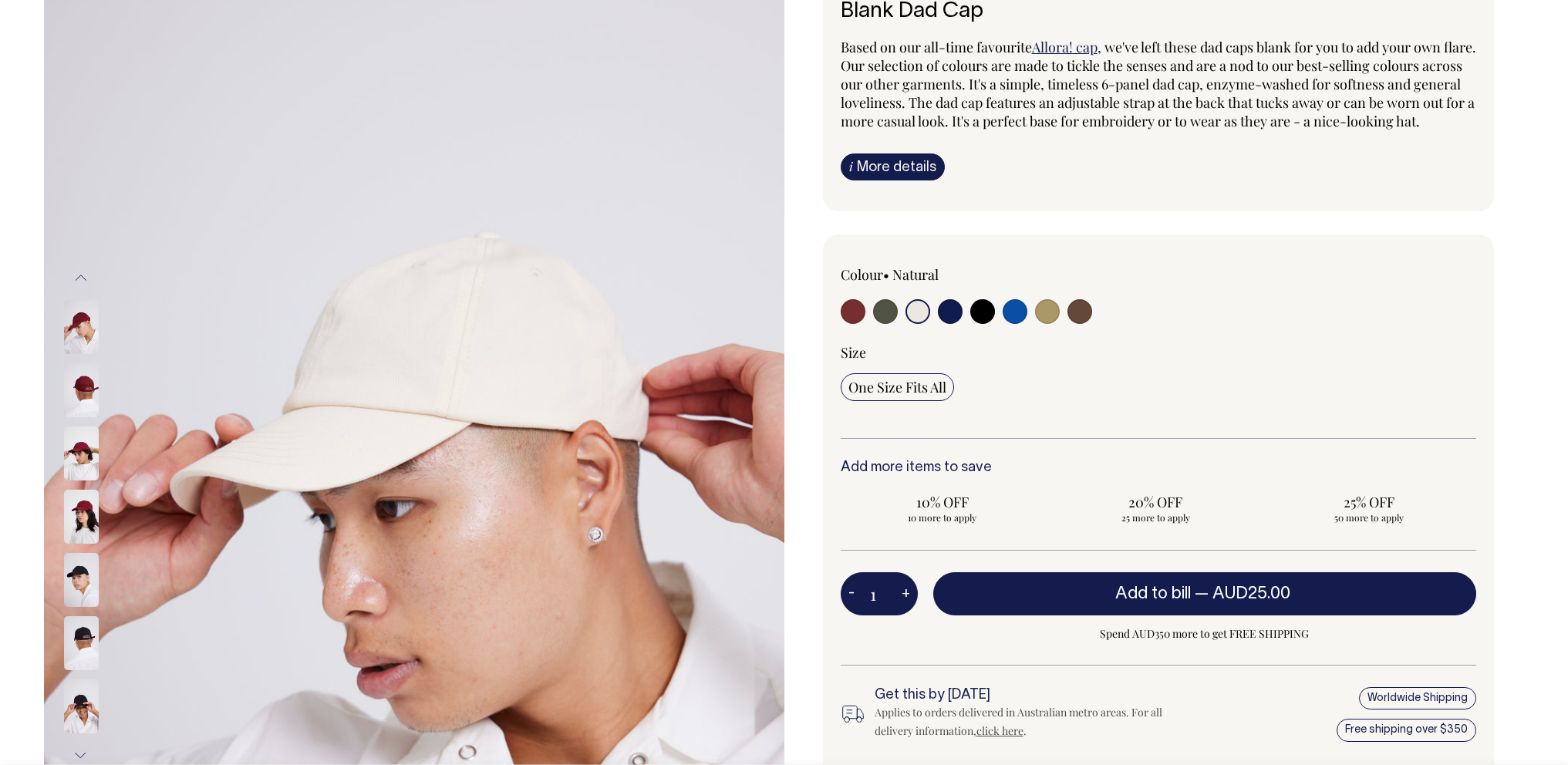
click at [889, 324] on input "radio" at bounding box center [884, 311] width 24 height 24
radio input "true"
select select "Olive"
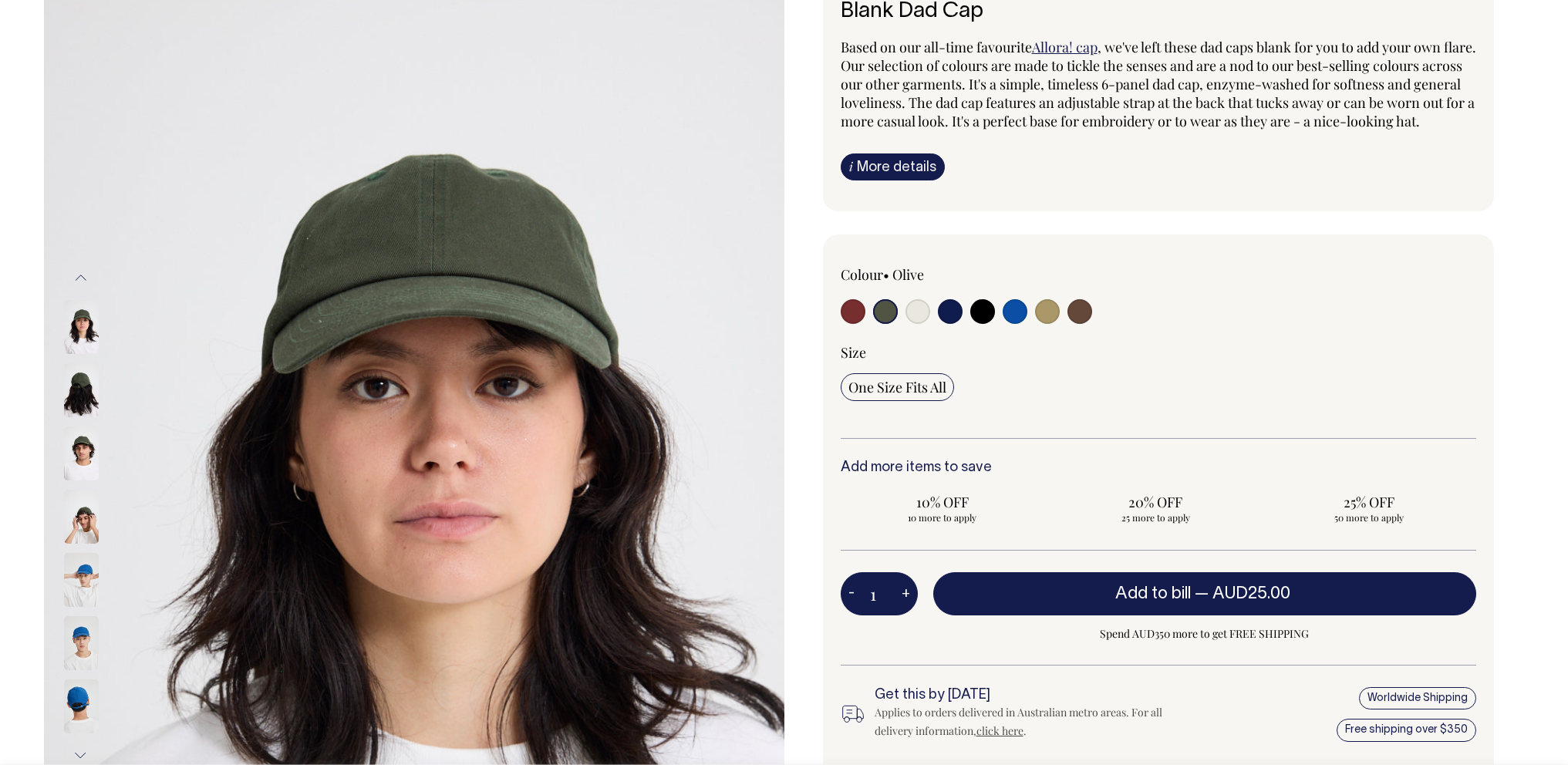
click at [924, 324] on input "radio" at bounding box center [918, 311] width 24 height 24
radio input "true"
select select "Natural"
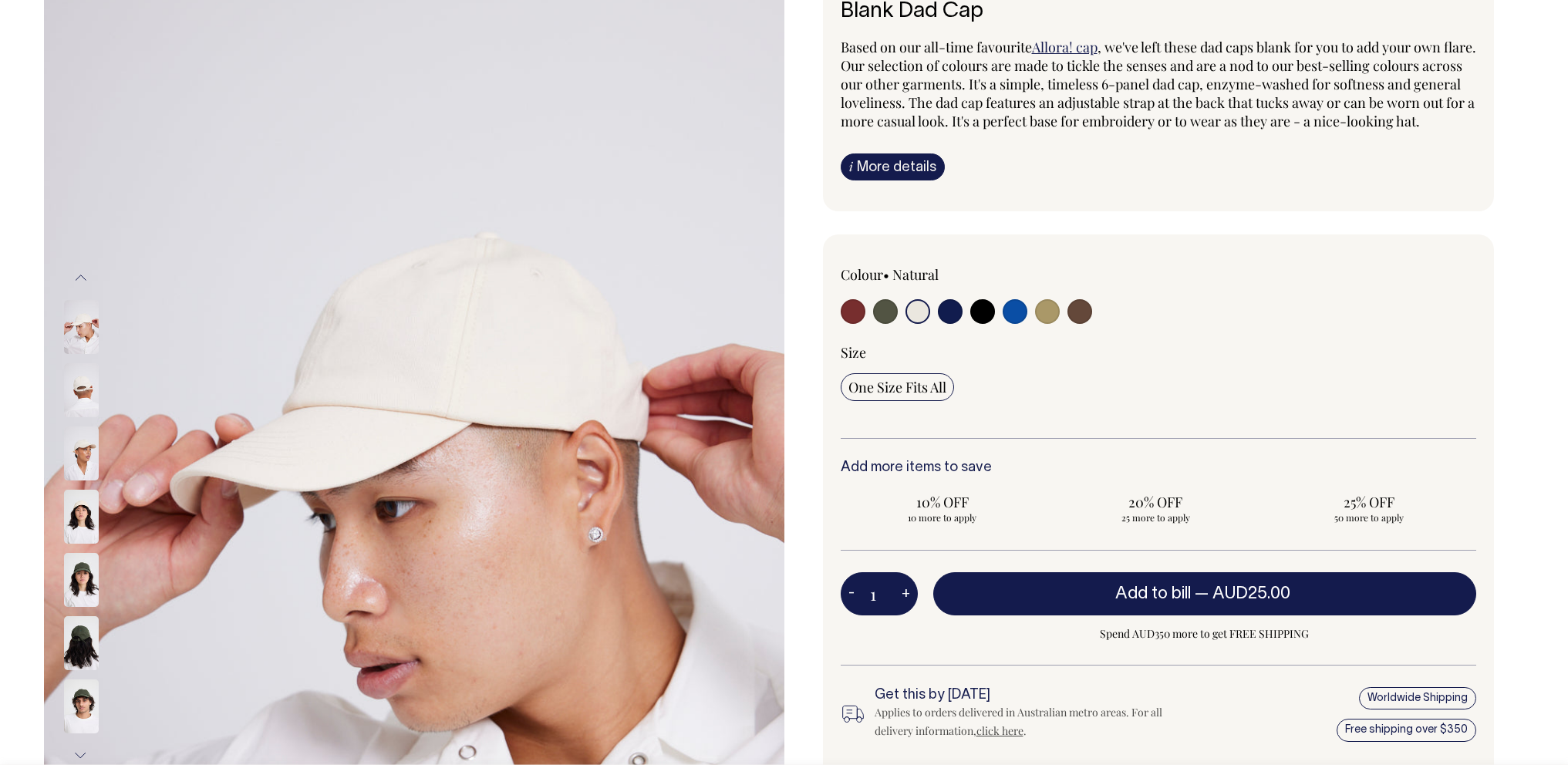
click at [951, 324] on input "radio" at bounding box center [950, 311] width 24 height 24
radio input "true"
select select "Dark Navy"
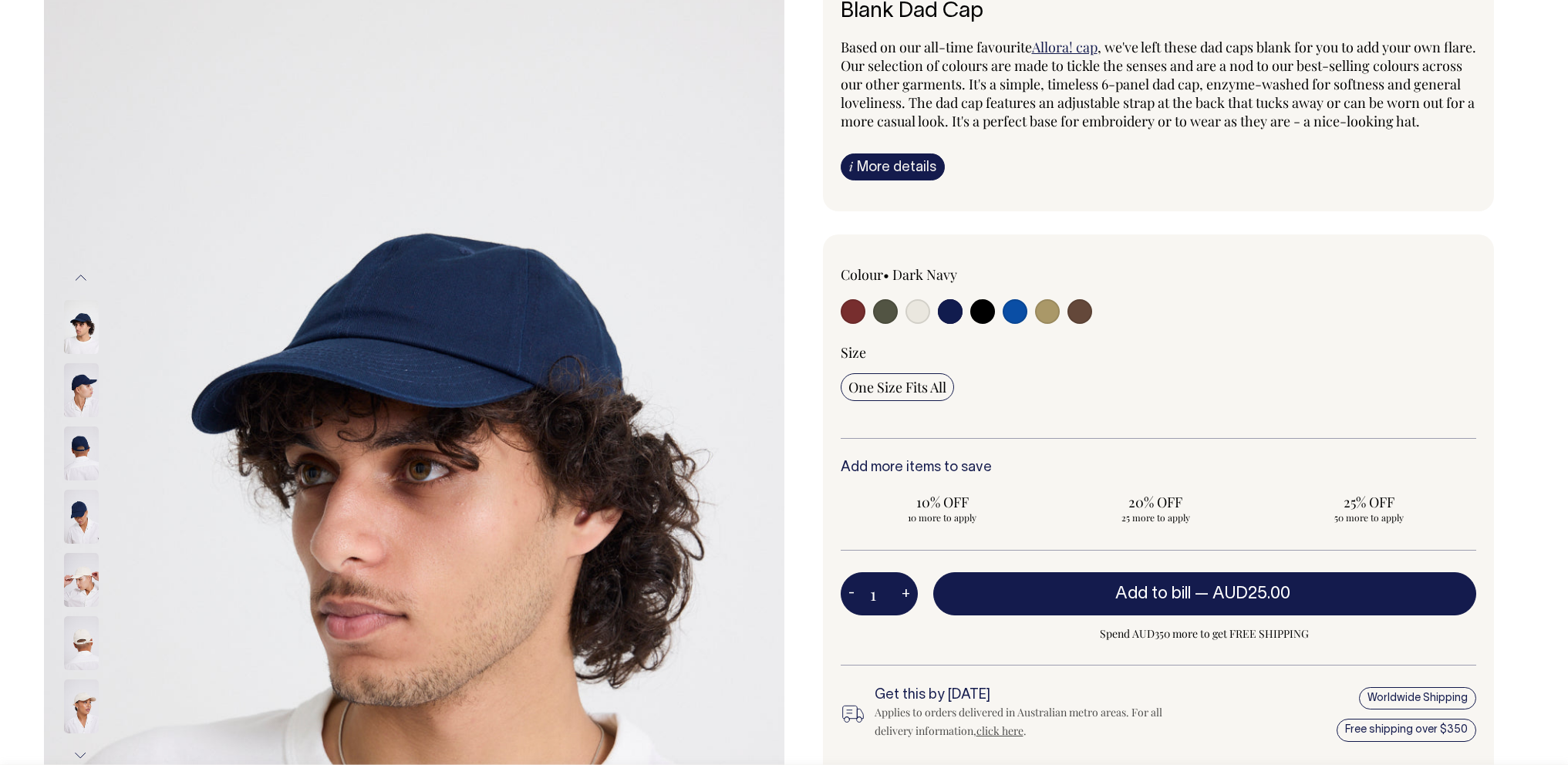
click at [990, 324] on input "radio" at bounding box center [982, 311] width 24 height 24
radio input "true"
select select "Black"
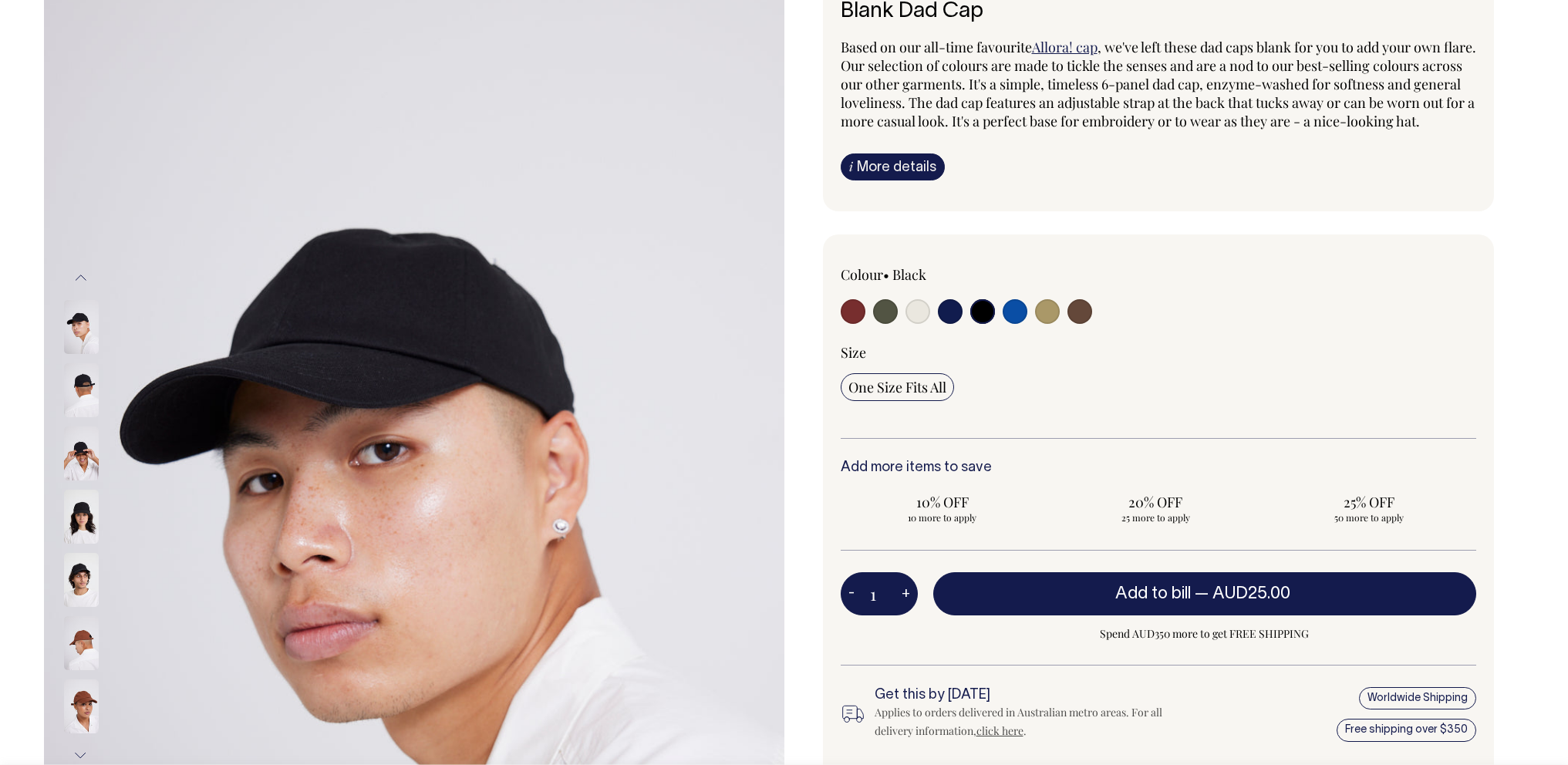
click at [1013, 324] on input "radio" at bounding box center [1014, 311] width 24 height 24
radio input "true"
select select "Worker Blue"
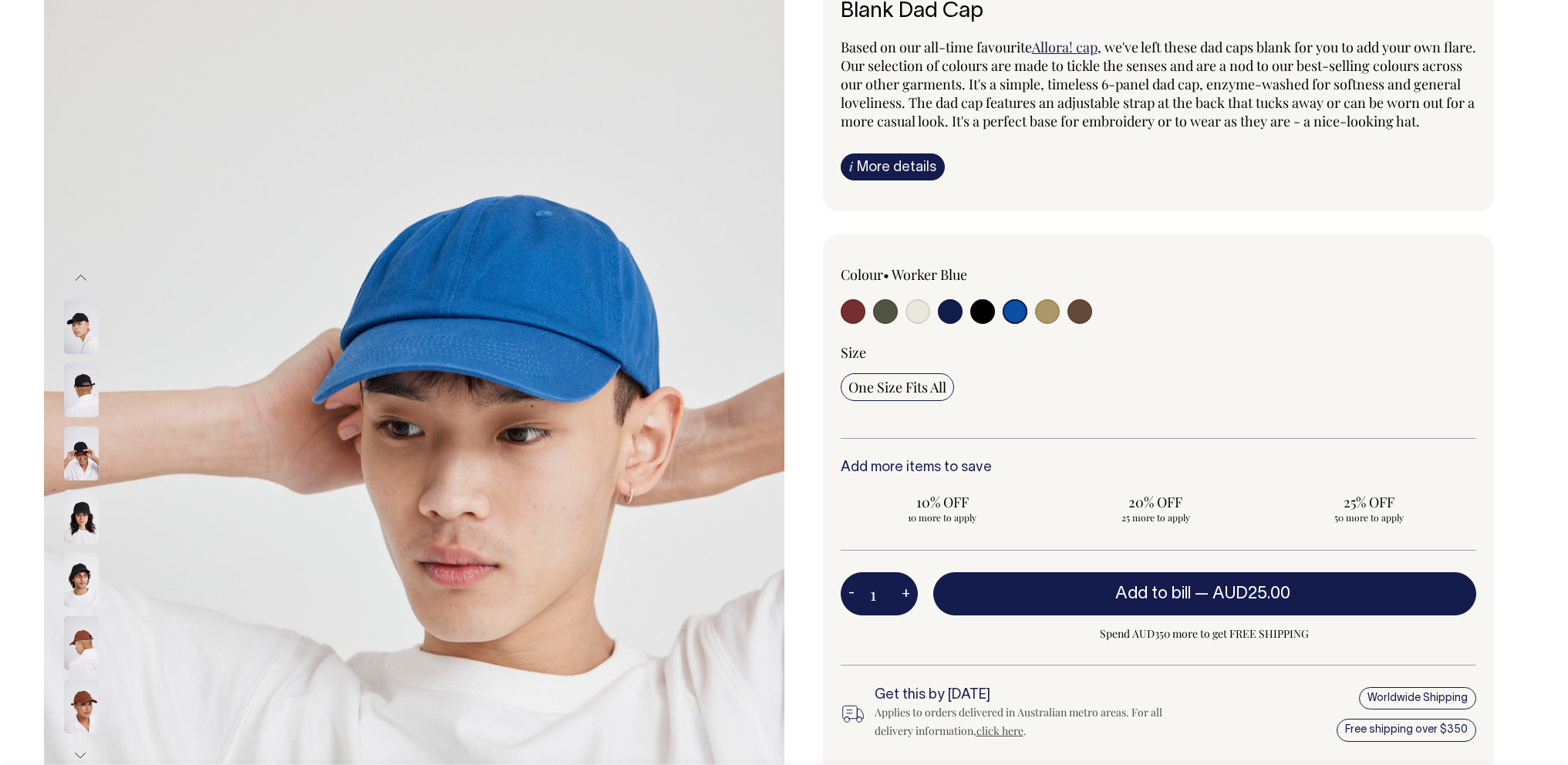
click at [1042, 324] on input "radio" at bounding box center [1046, 311] width 24 height 24
radio input "true"
select select "Washed Khaki"
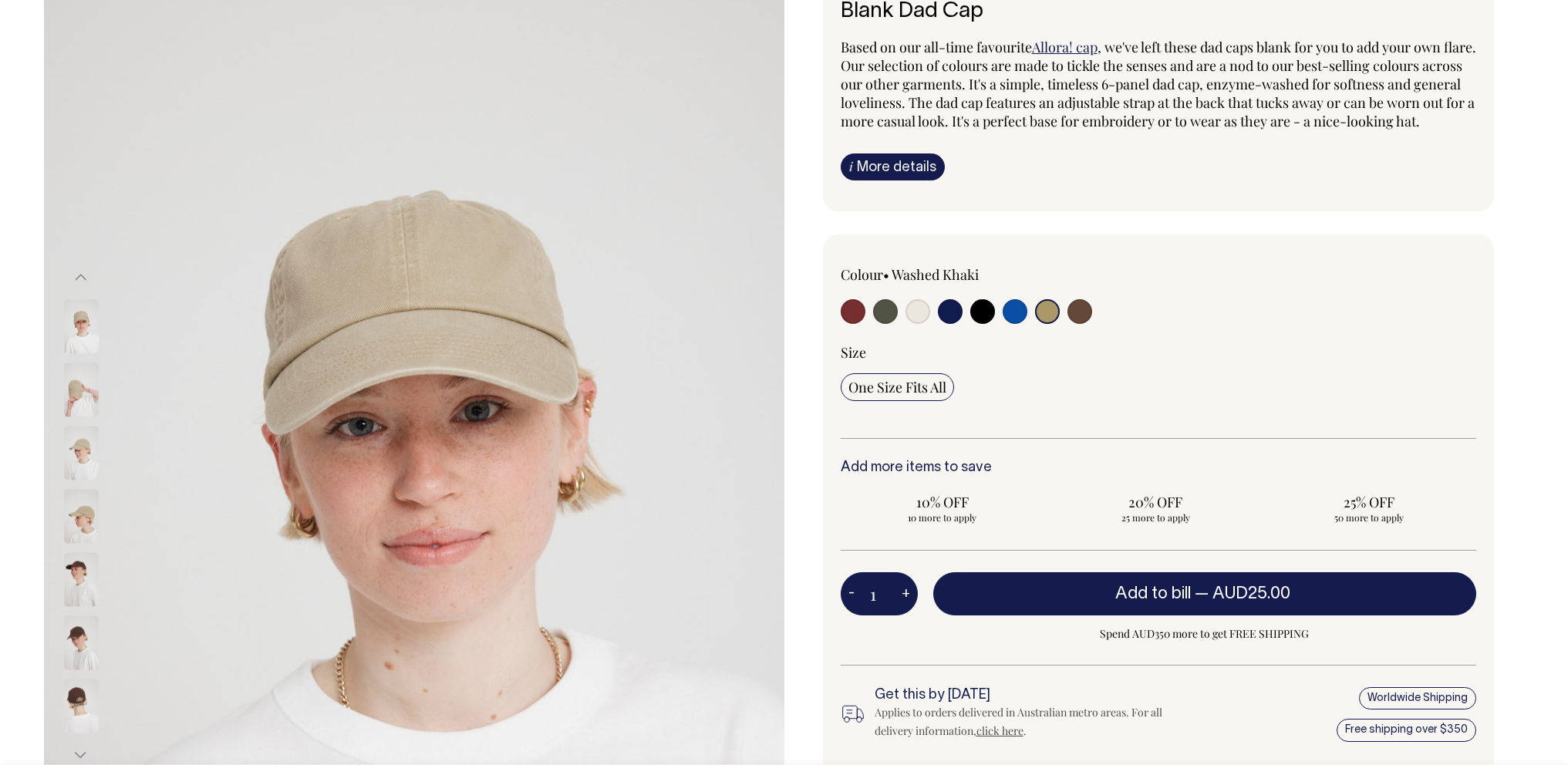
click at [1078, 324] on input "radio" at bounding box center [1079, 311] width 24 height 24
radio input "true"
select select "Espresso"
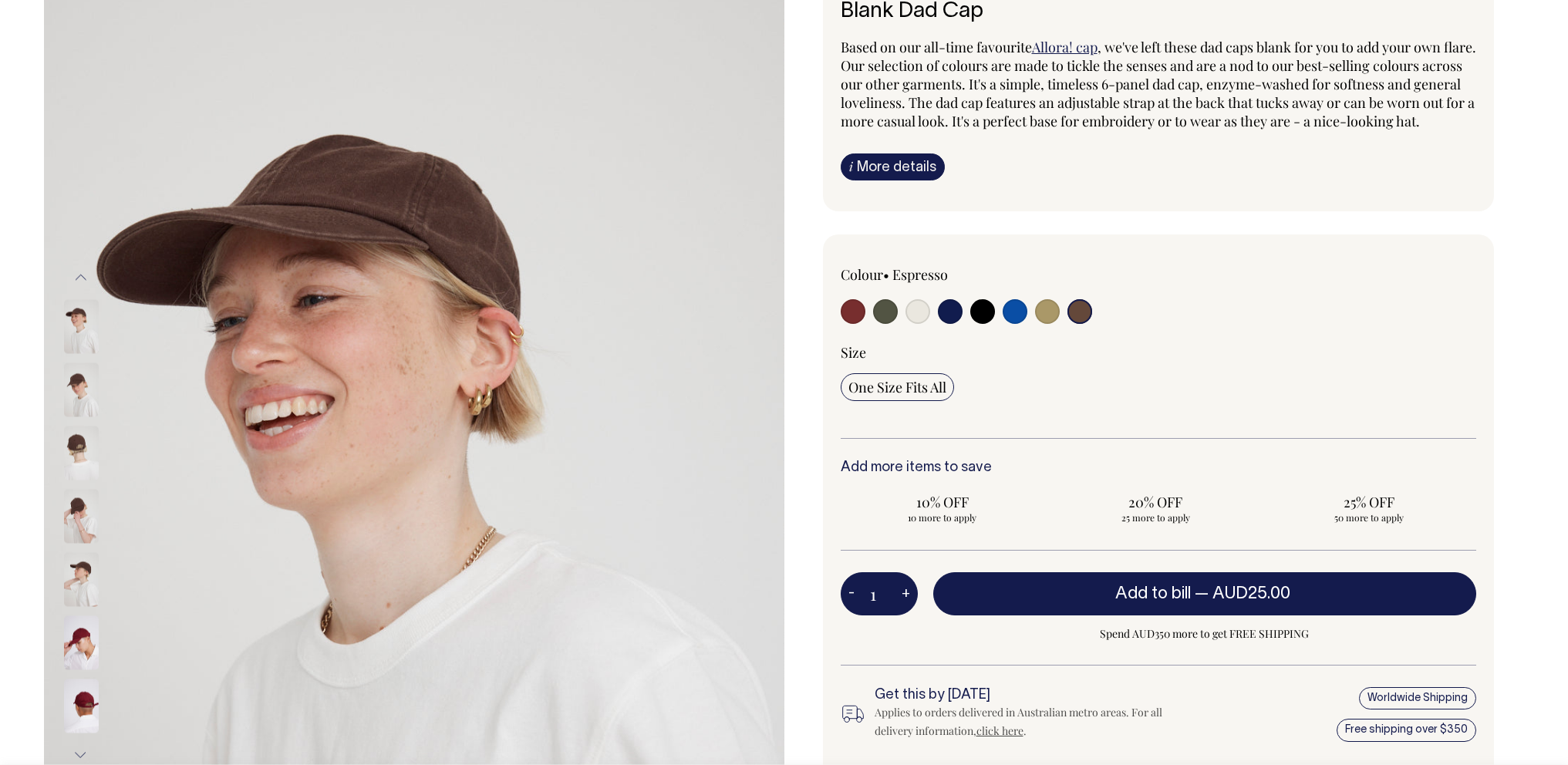
click at [886, 324] on input "radio" at bounding box center [884, 311] width 24 height 24
radio input "true"
select select "Olive"
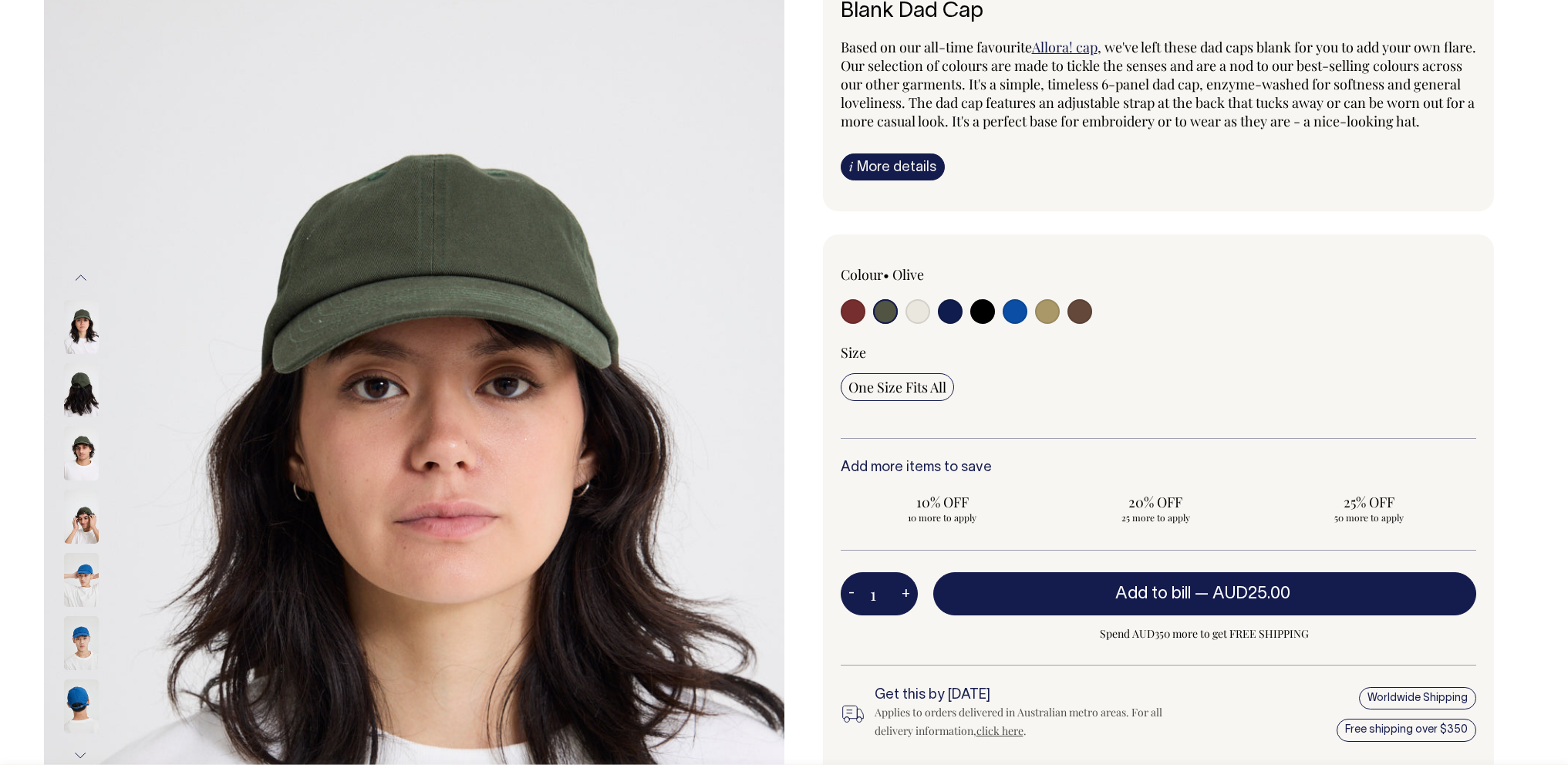
click at [914, 324] on input "radio" at bounding box center [918, 311] width 24 height 24
radio input "true"
select select "Natural"
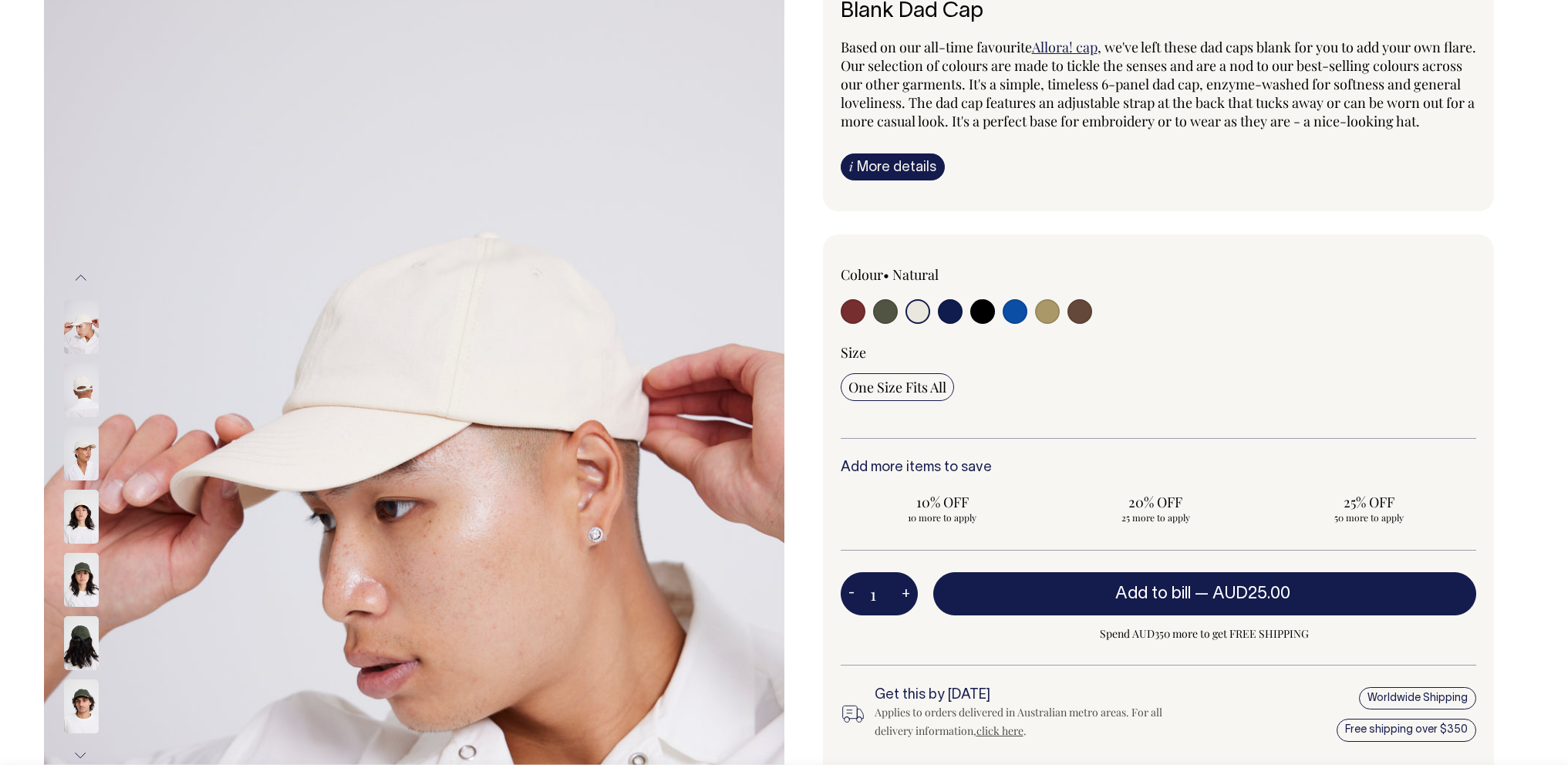
click at [1055, 324] on input "radio" at bounding box center [1046, 311] width 24 height 24
radio input "true"
select select "Washed Khaki"
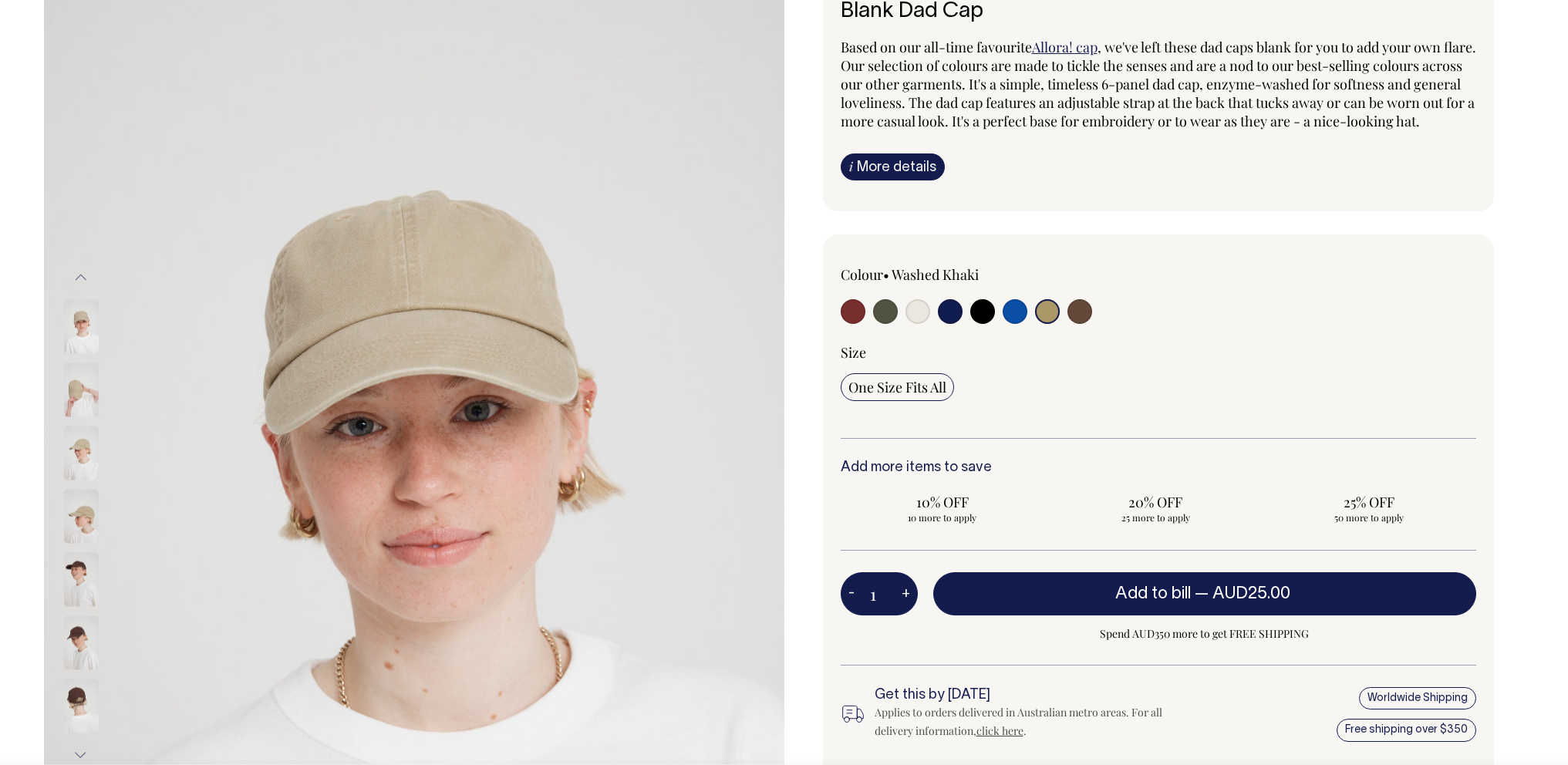
click at [910, 324] on input "radio" at bounding box center [918, 311] width 24 height 24
radio input "true"
select select "Natural"
